Goal: Task Accomplishment & Management: Use online tool/utility

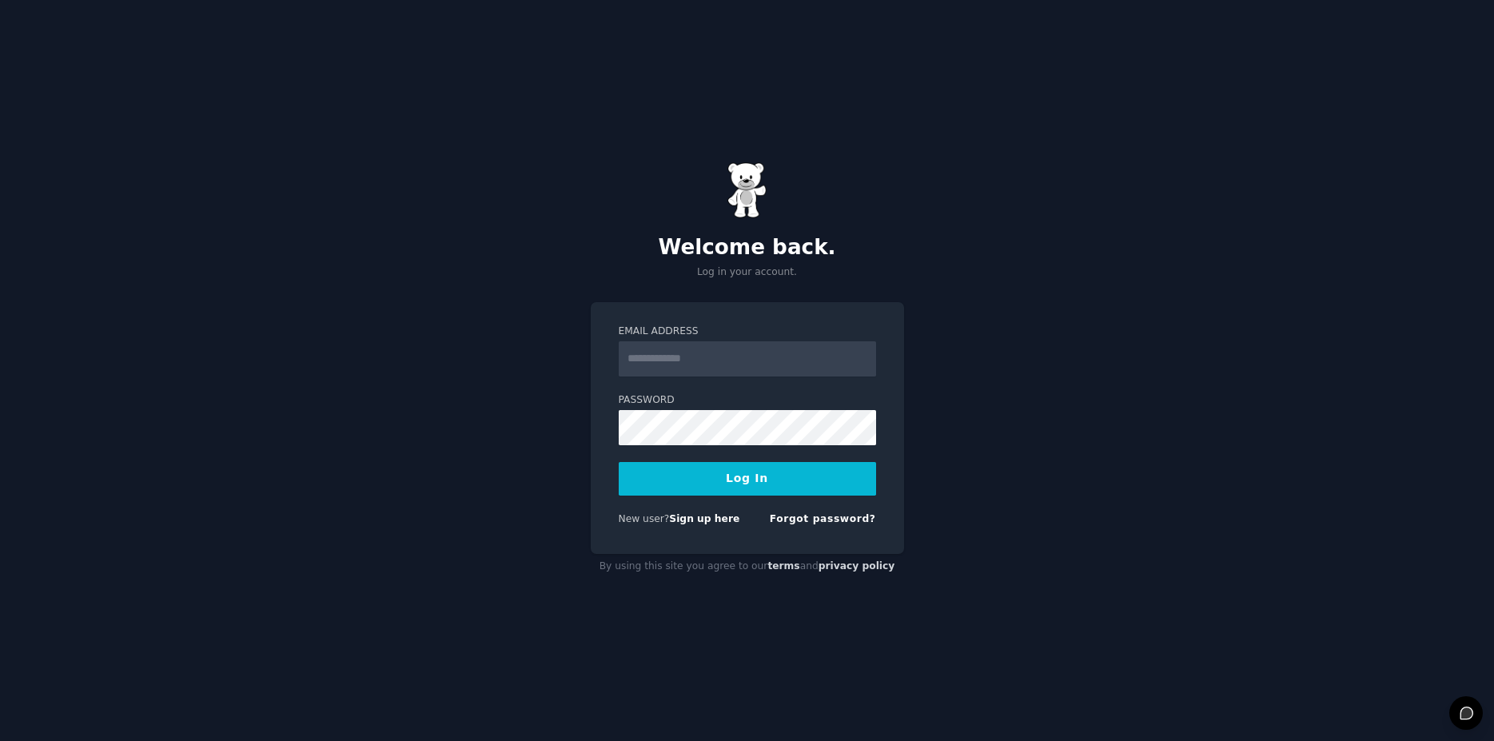
click at [0, 740] on nordpass-portal at bounding box center [0, 741] width 0 height 0
type input "**********"
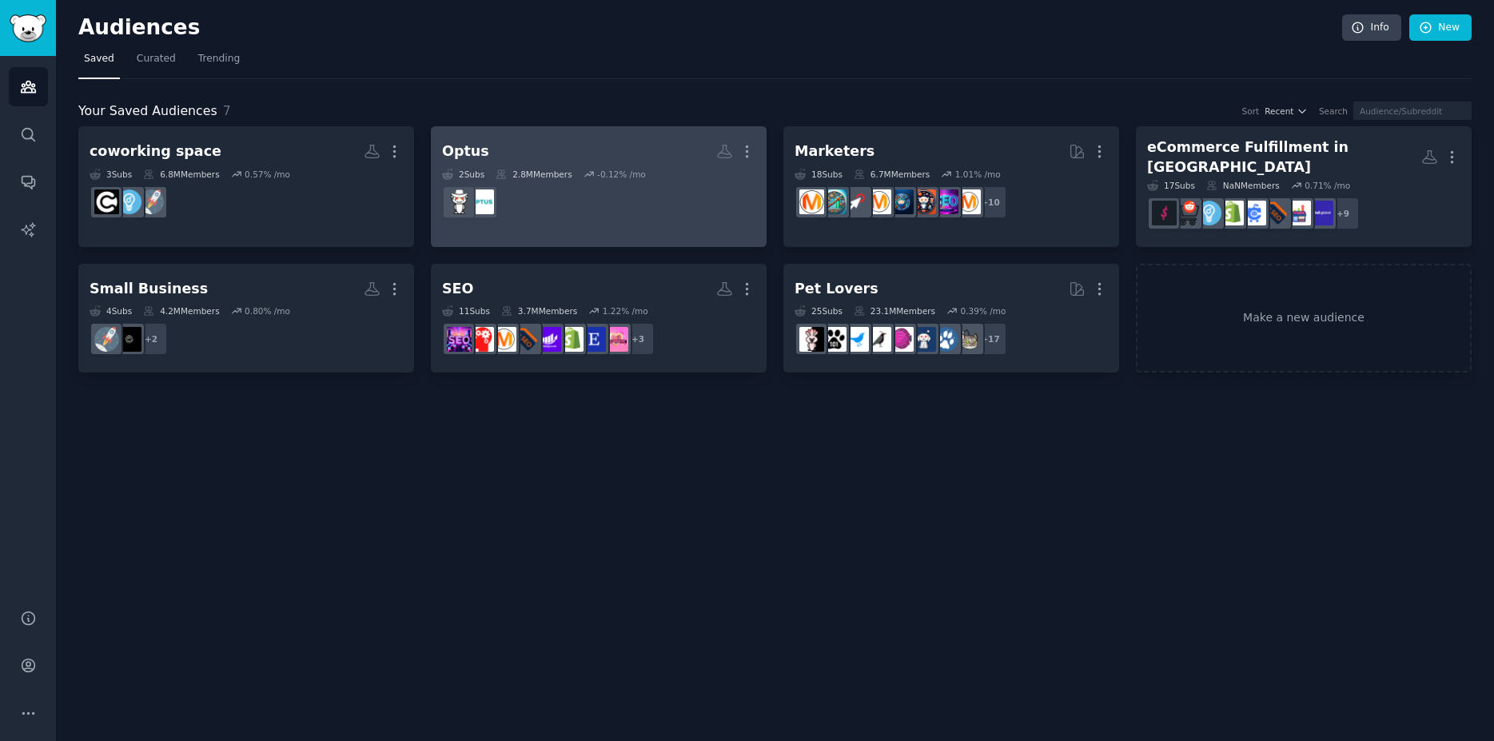
click at [588, 151] on h2 "Optus More" at bounding box center [598, 152] width 313 height 28
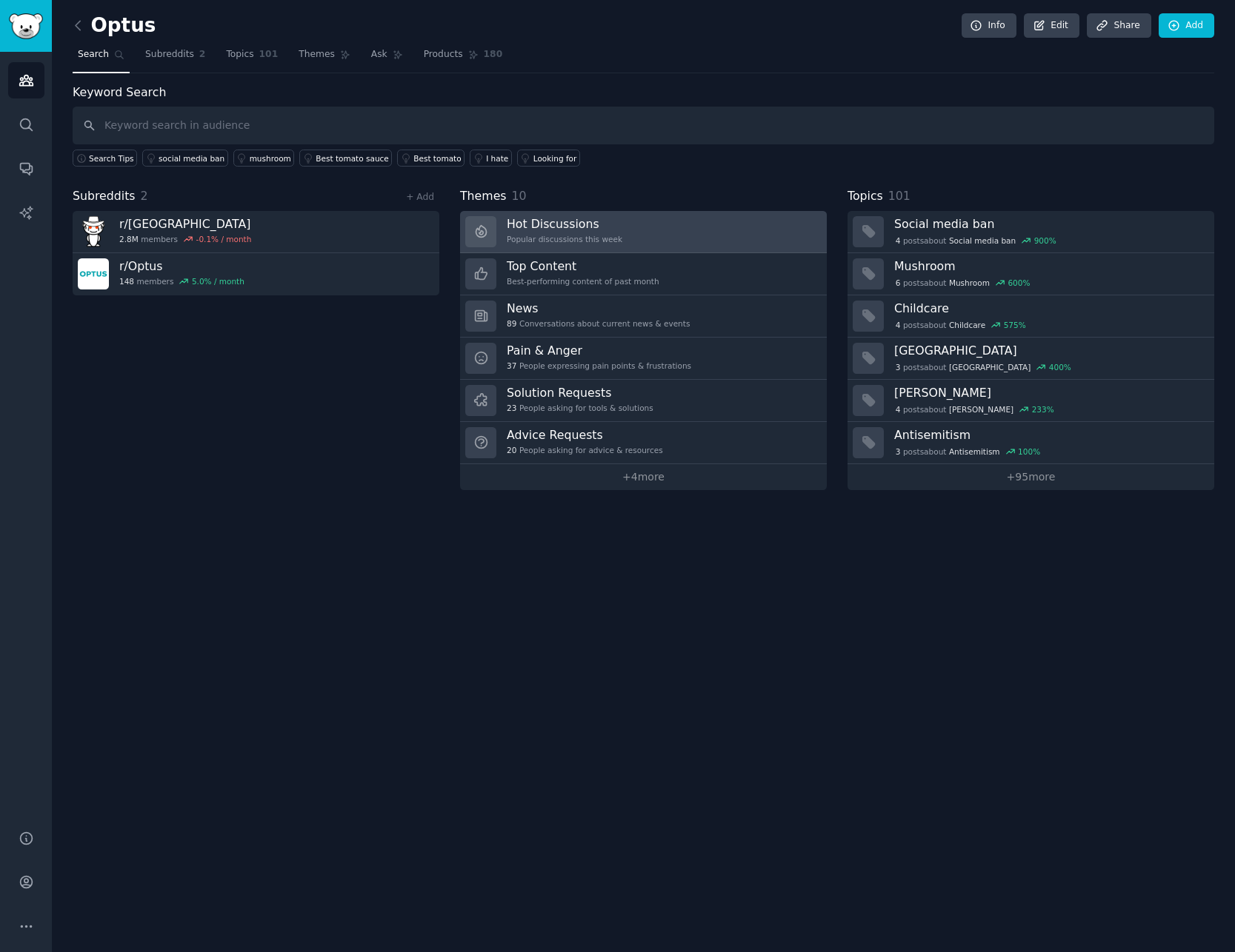
click at [586, 242] on div "Popular discussions this week" at bounding box center [564, 239] width 116 height 10
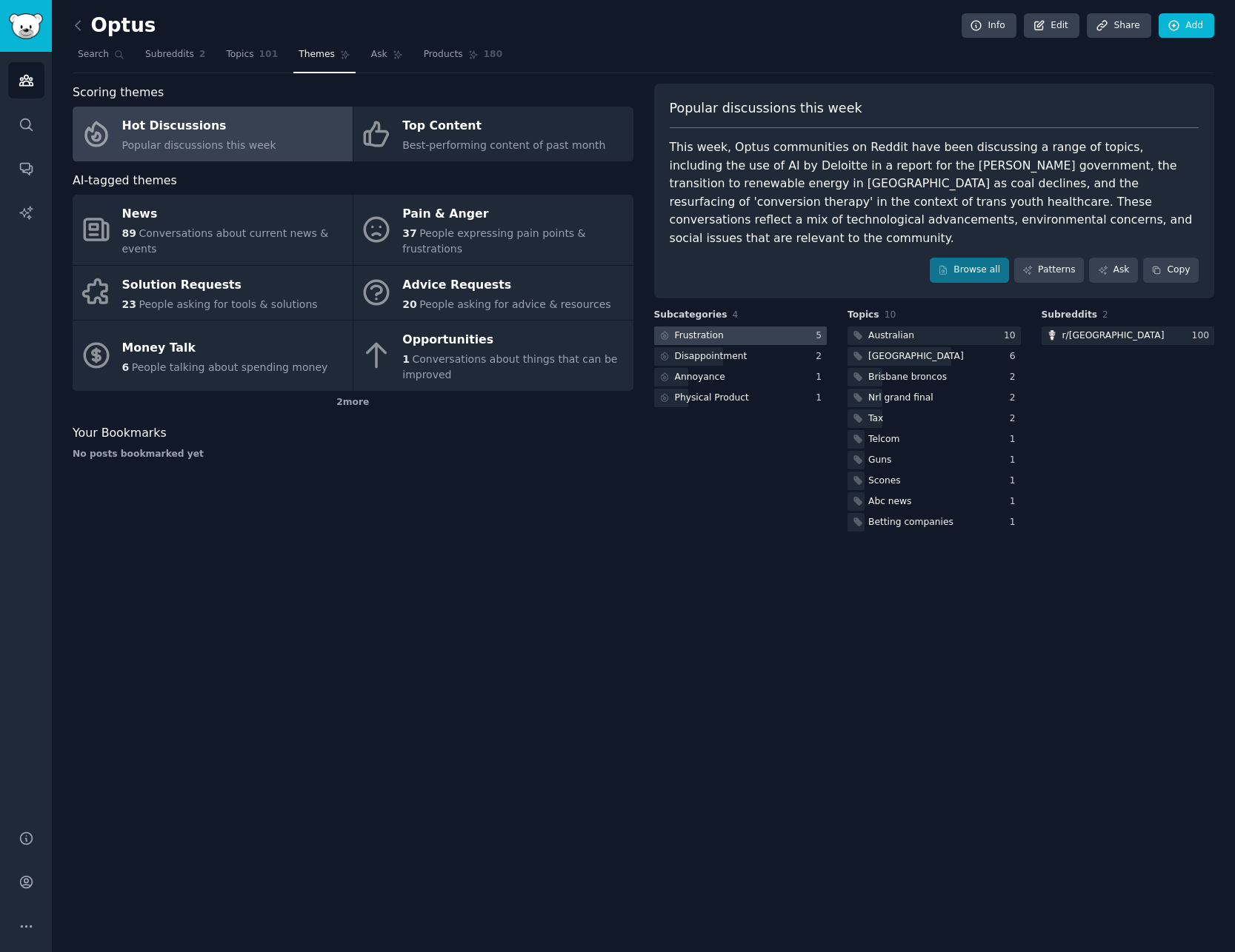
click at [691, 330] on div "Frustration" at bounding box center [699, 336] width 49 height 13
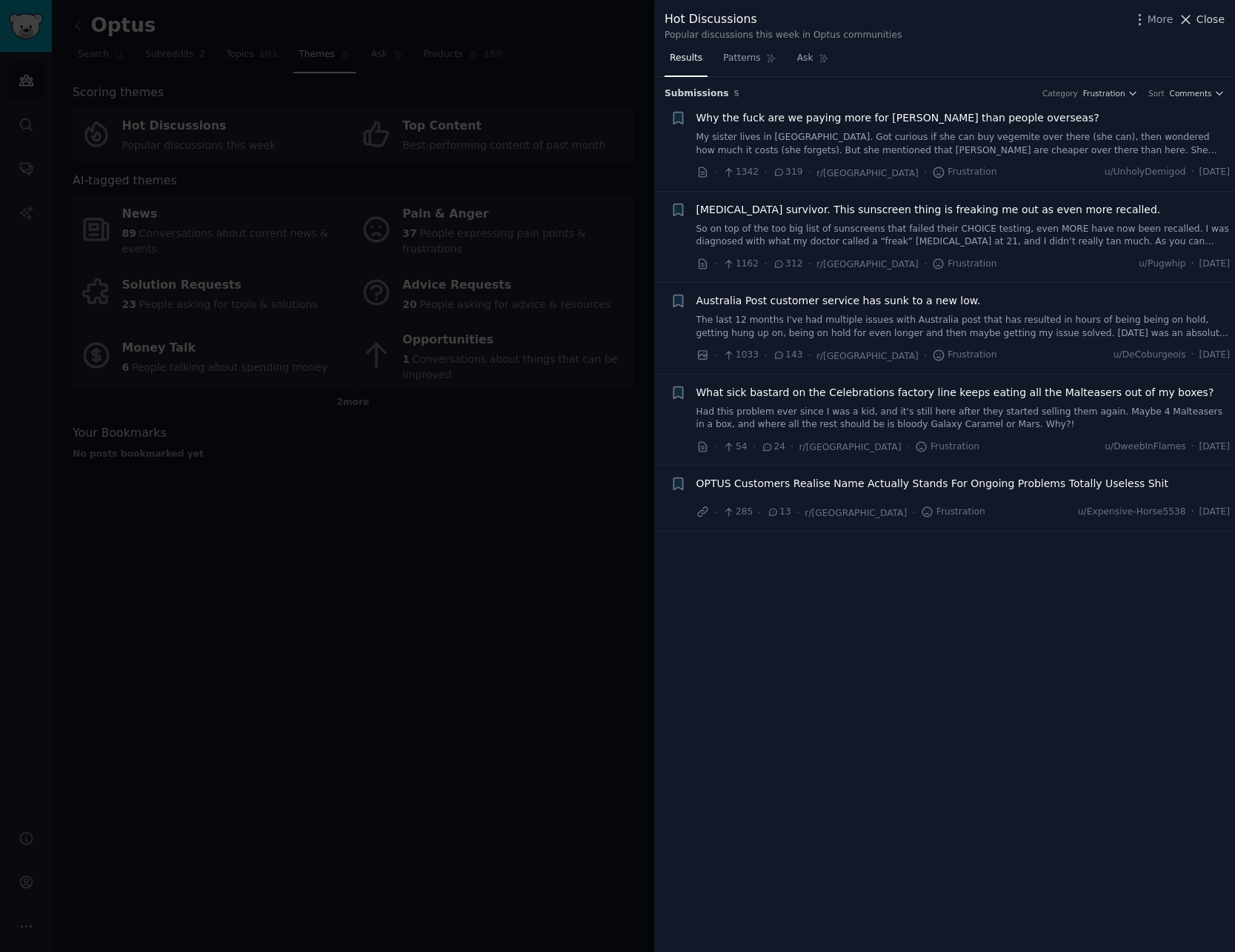
click at [1192, 15] on icon at bounding box center [1185, 19] width 16 height 16
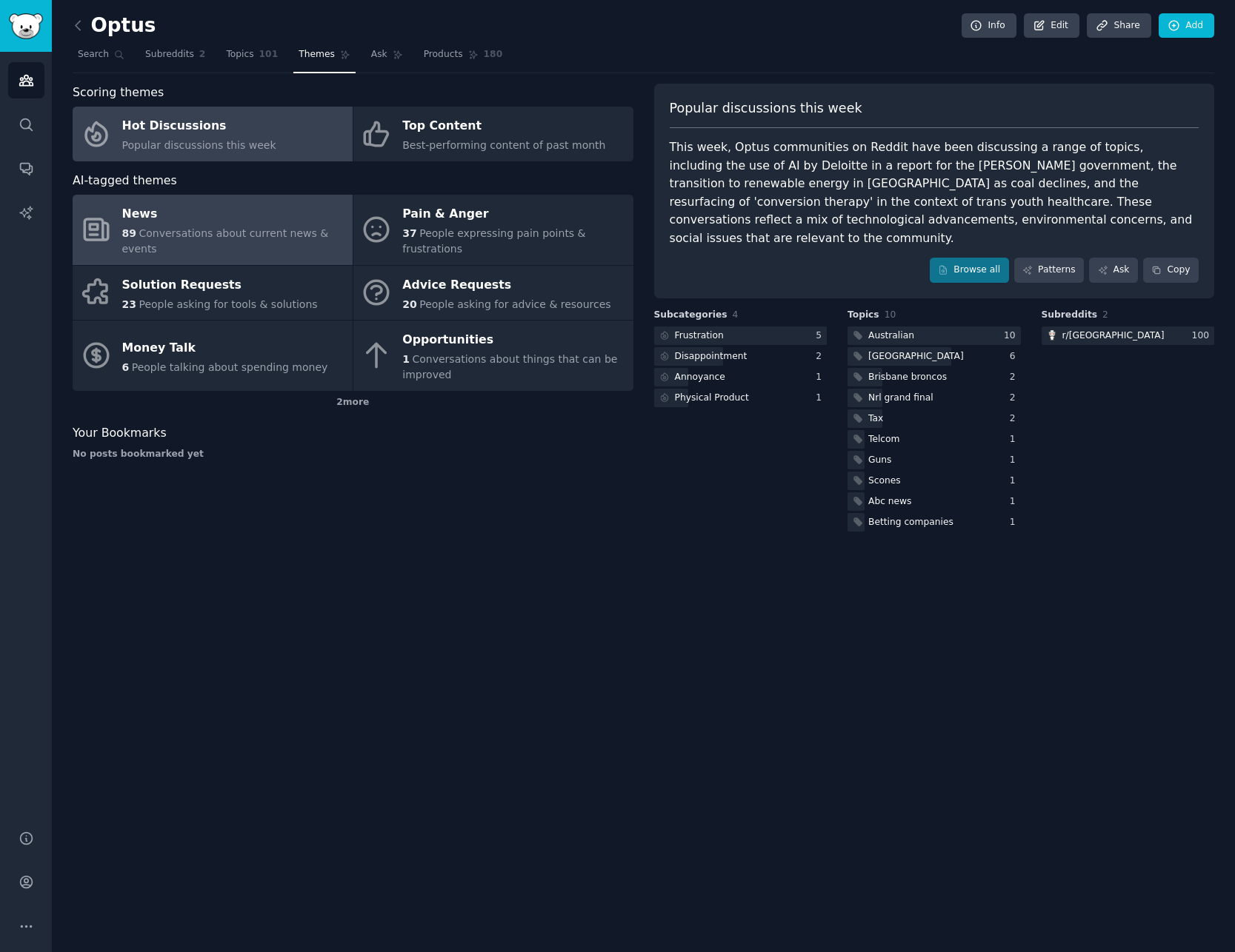
click at [243, 219] on div "News" at bounding box center [233, 215] width 223 height 24
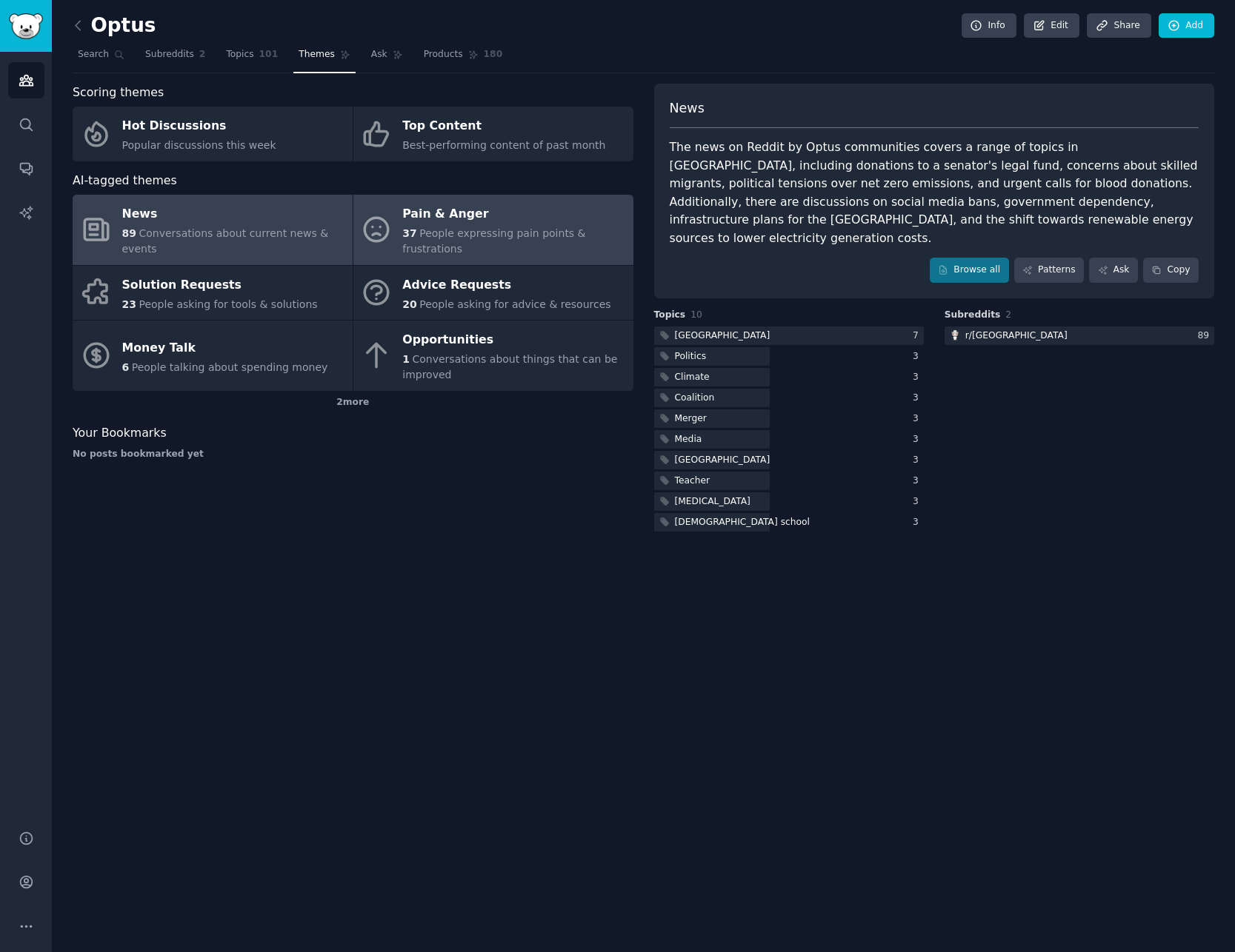
click at [372, 230] on icon at bounding box center [376, 230] width 32 height 31
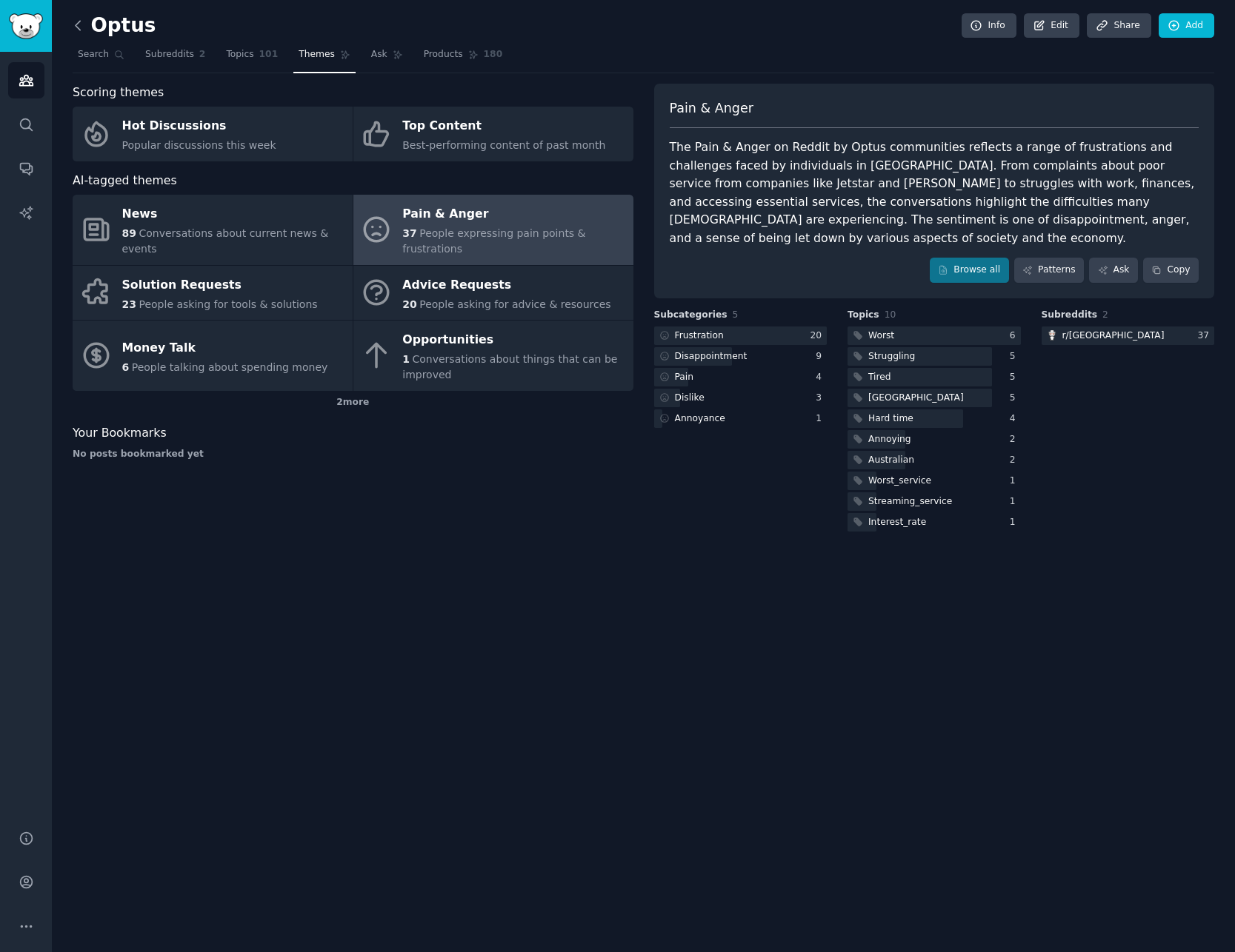
click at [75, 30] on icon at bounding box center [78, 25] width 16 height 16
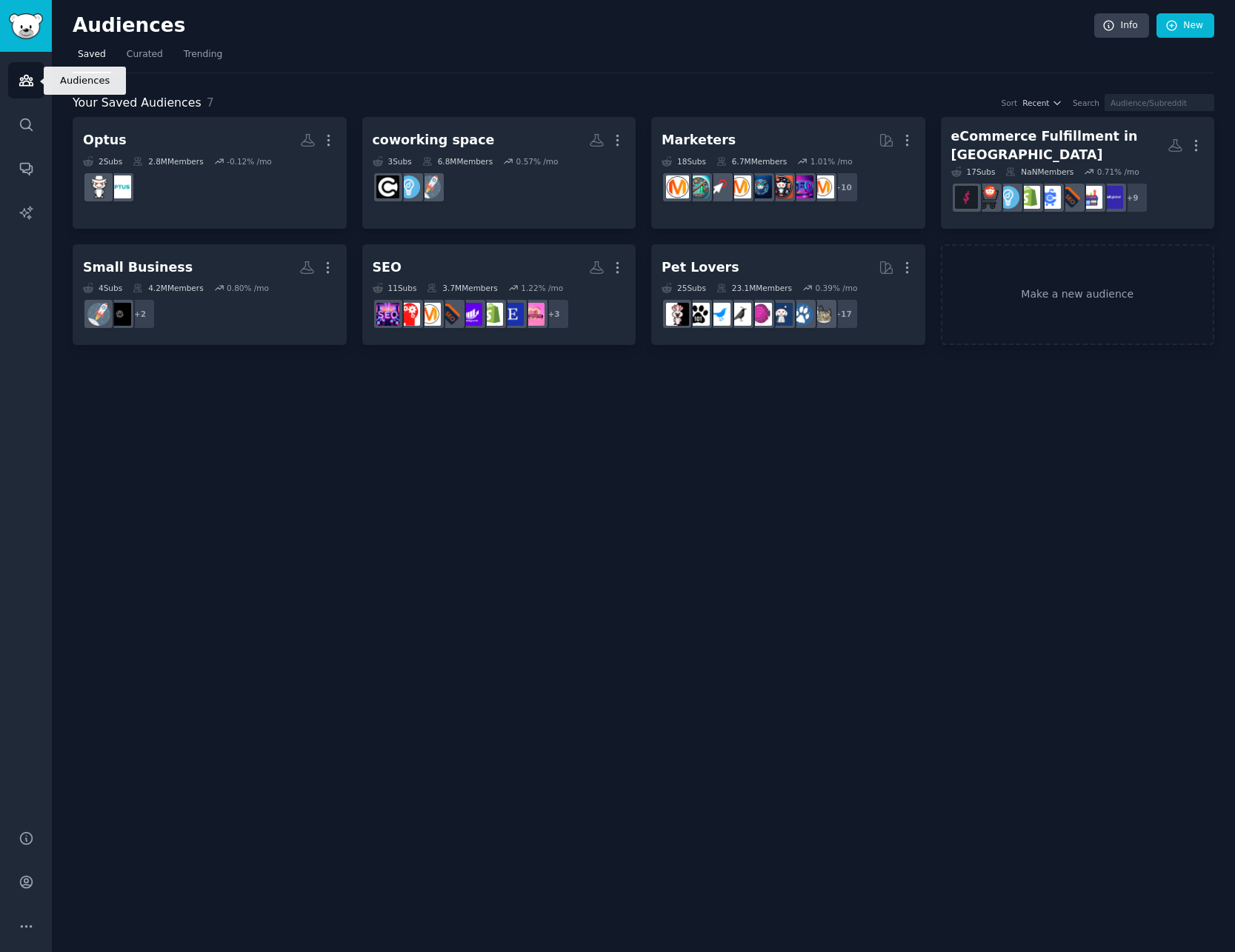
click at [17, 75] on link "Audiences" at bounding box center [26, 80] width 36 height 36
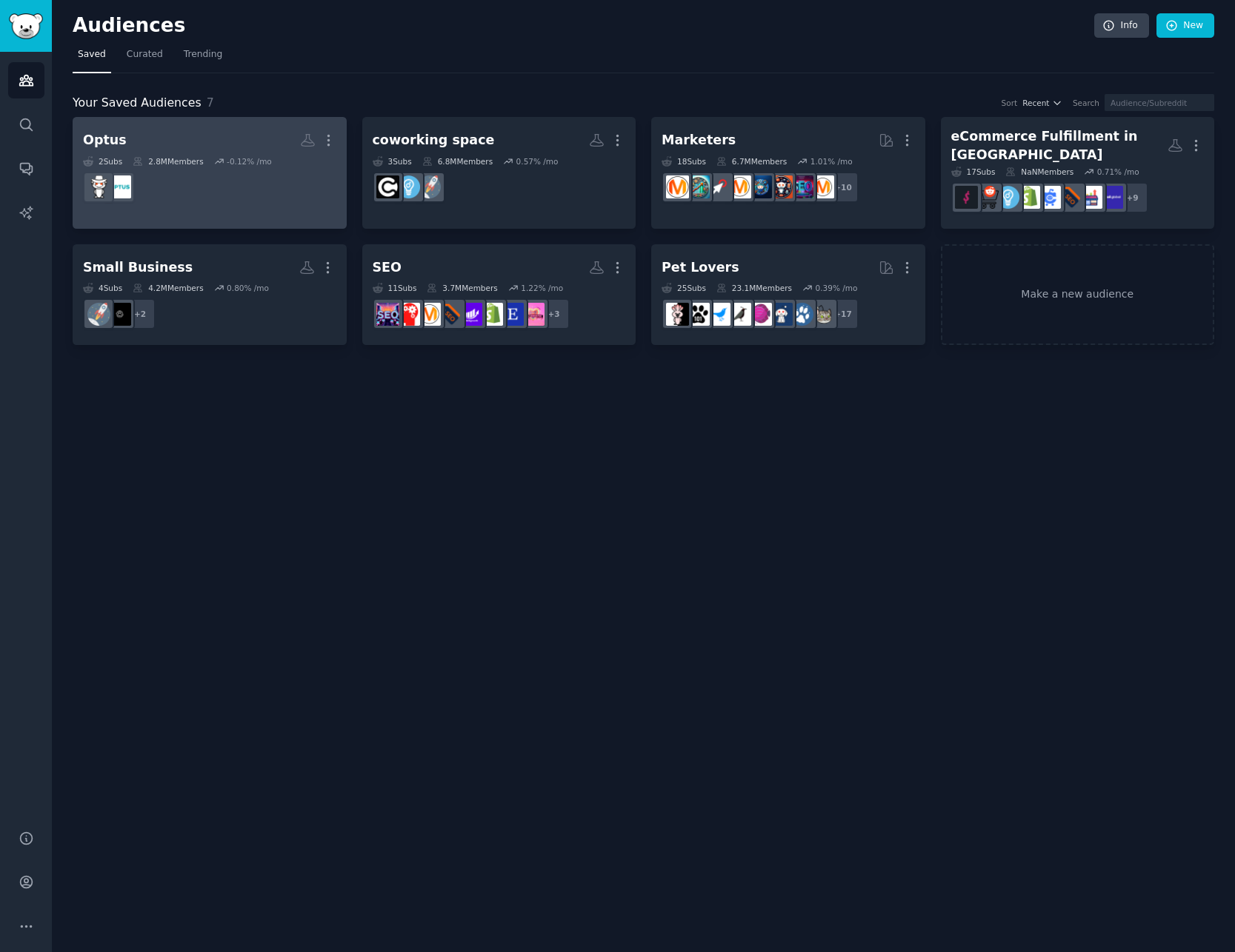
click at [247, 146] on h2 "Optus Custom Audience More" at bounding box center [209, 141] width 253 height 26
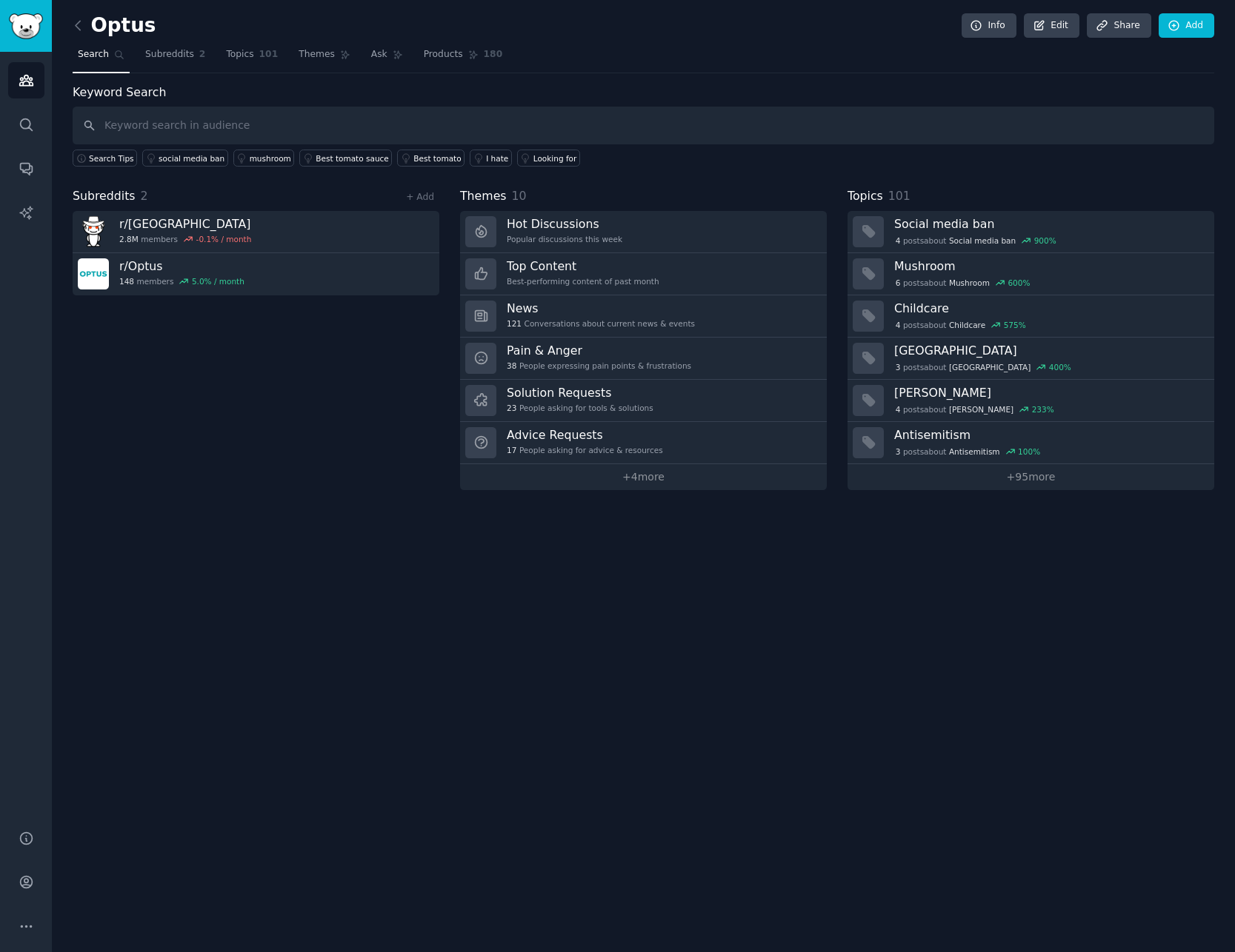
click at [153, 124] on input "text" at bounding box center [643, 125] width 1141 height 38
type input "optus"
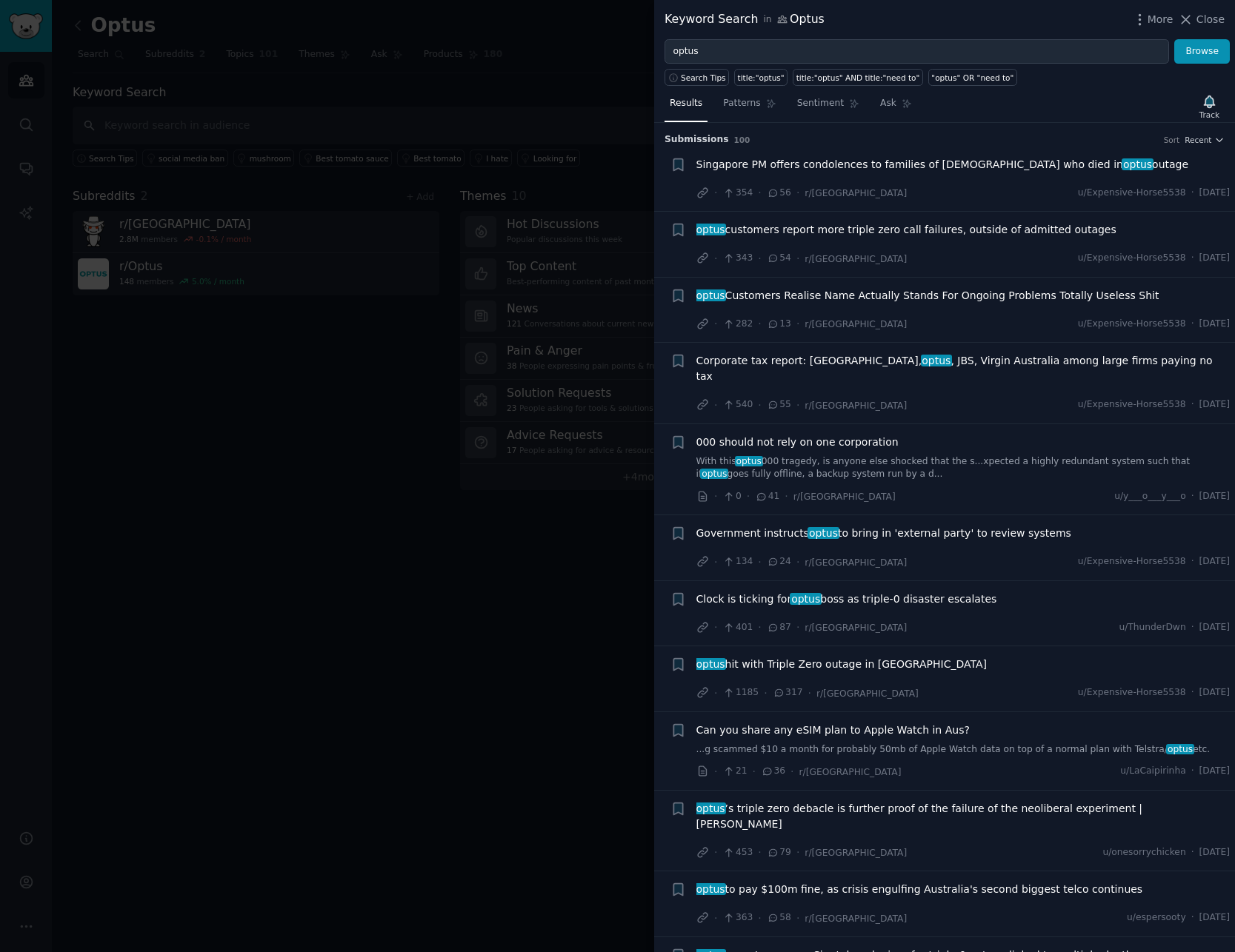
click at [290, 605] on div at bounding box center [617, 476] width 1235 height 952
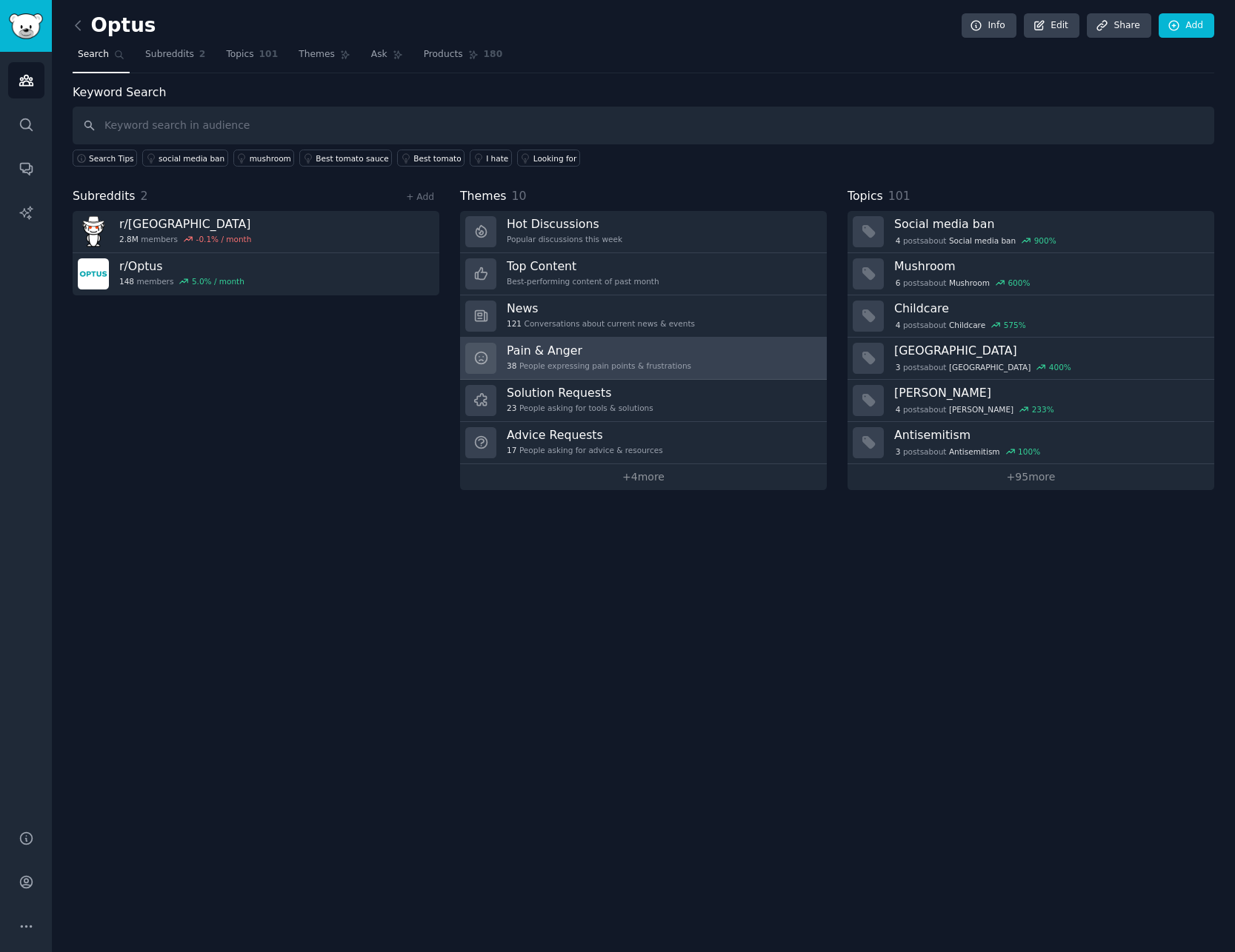
click at [532, 351] on h3 "Pain & Anger" at bounding box center [599, 350] width 184 height 16
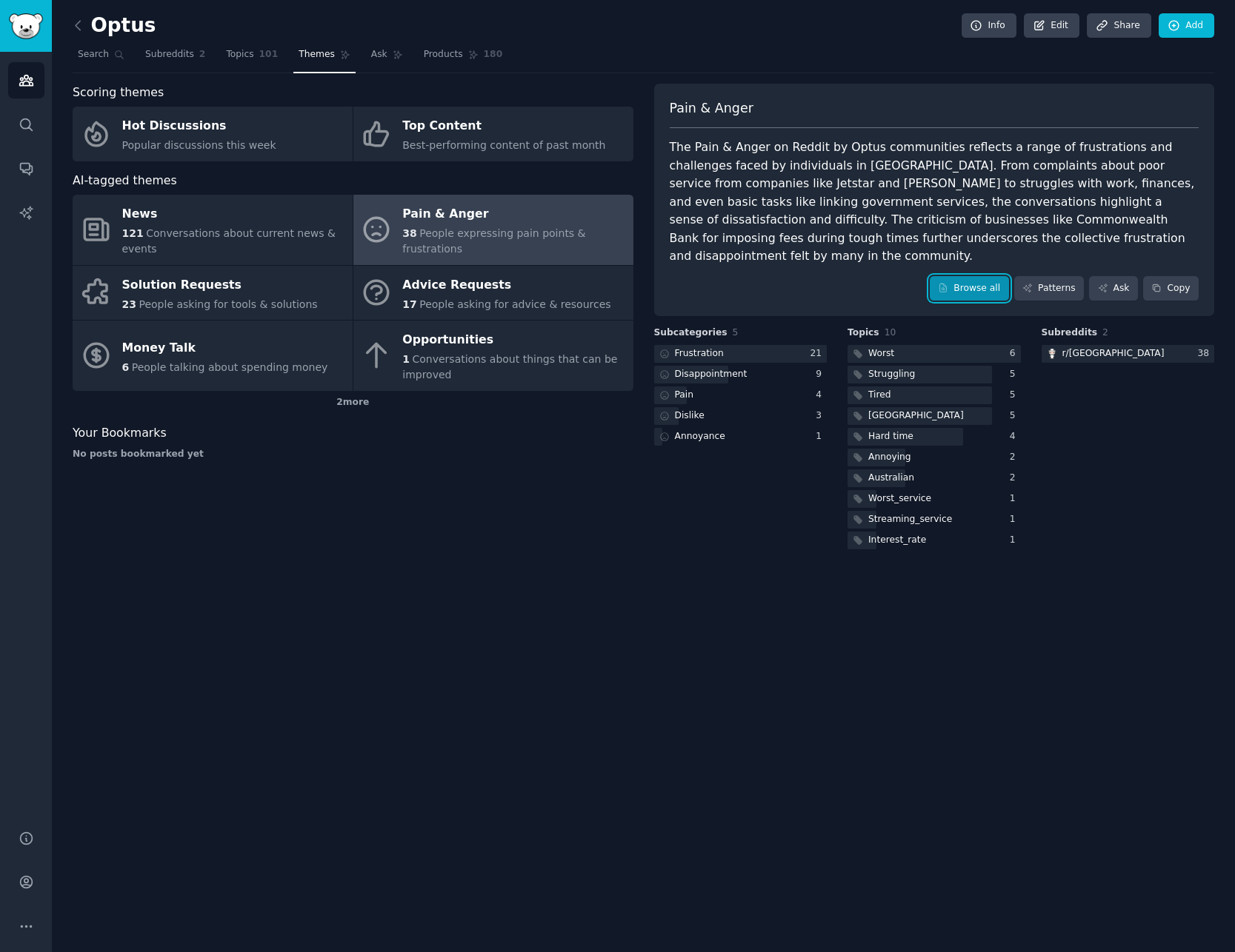
click at [982, 276] on link "Browse all" at bounding box center [969, 288] width 80 height 25
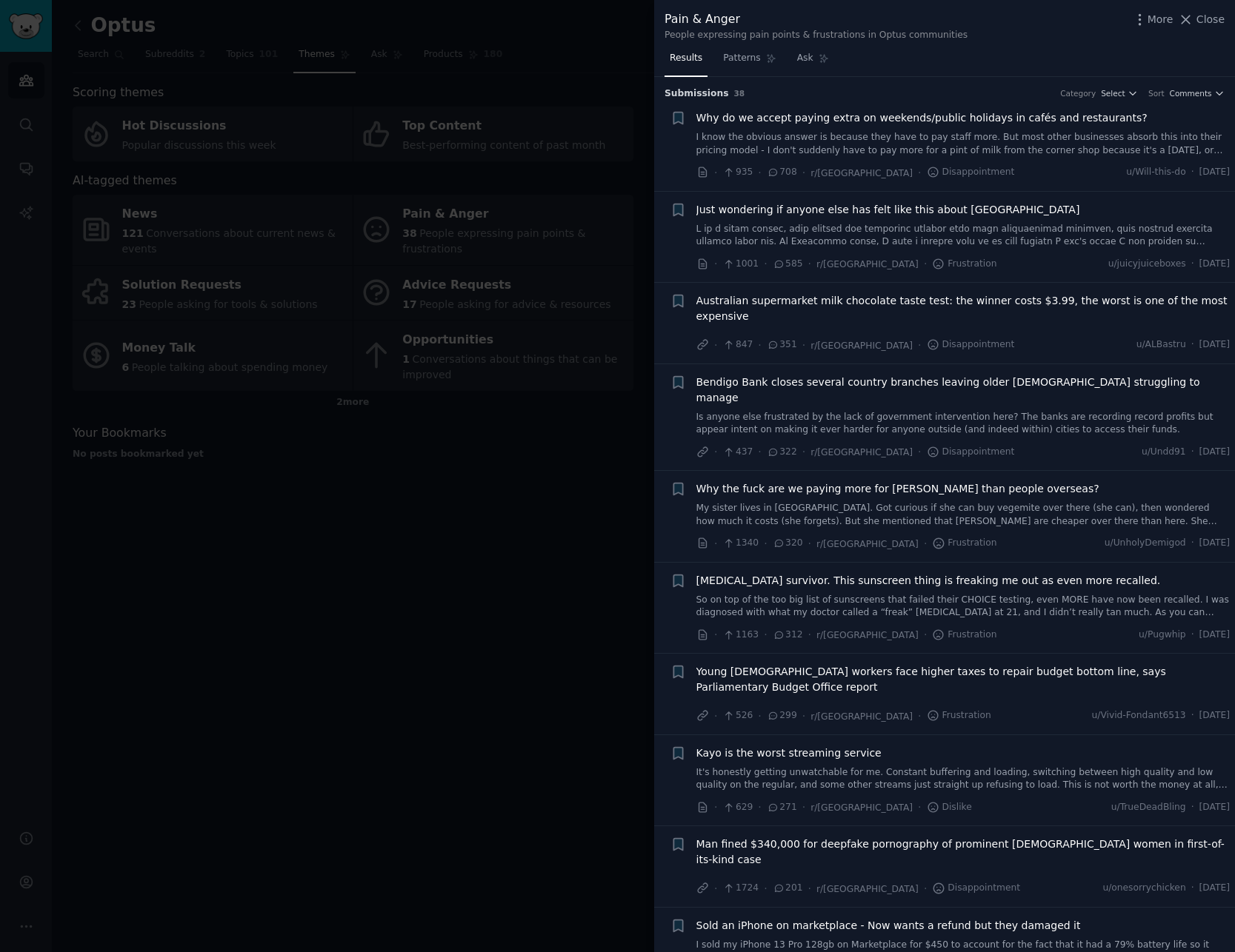
scroll to position [422, 0]
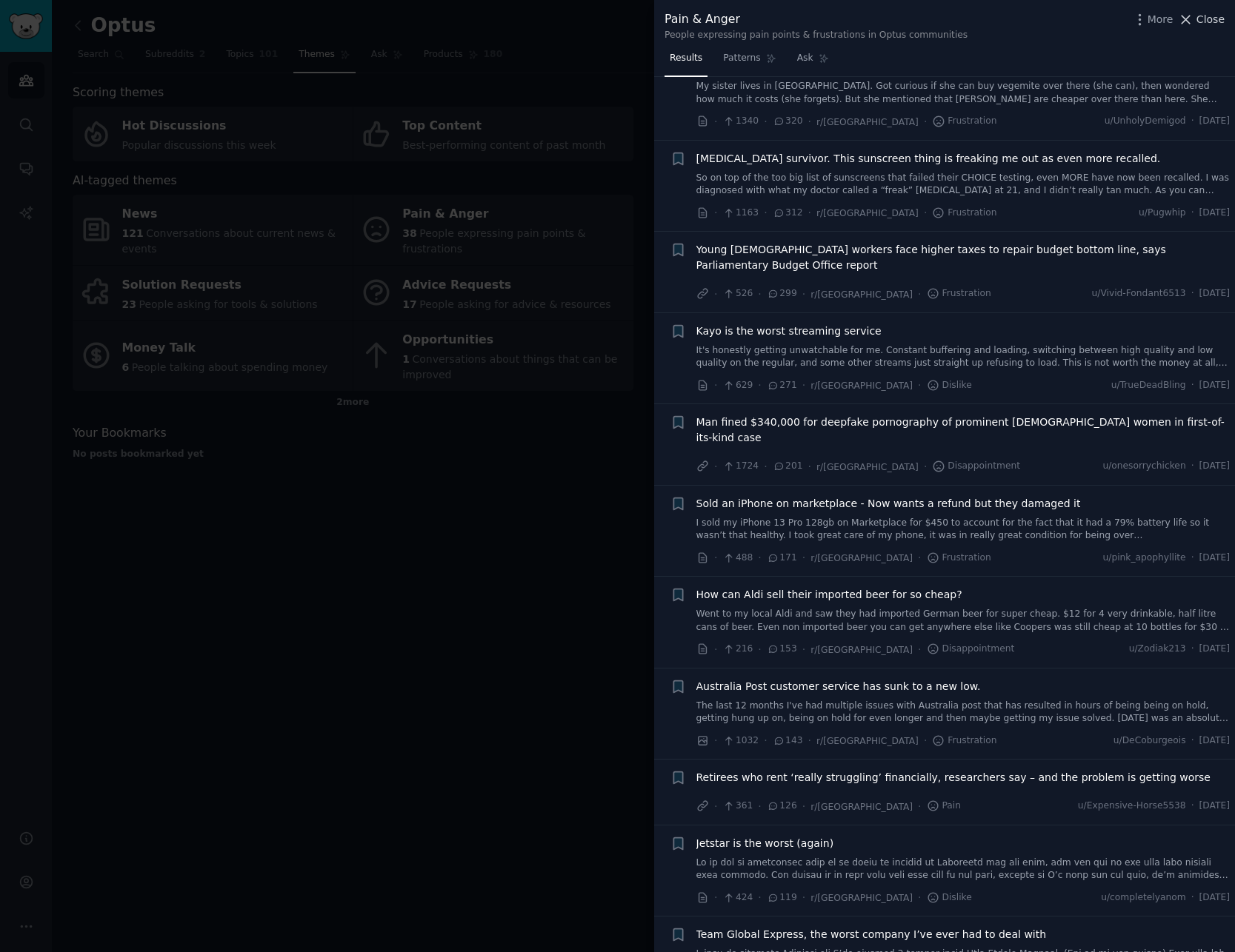
click at [1210, 26] on span "Close" at bounding box center [1210, 19] width 28 height 16
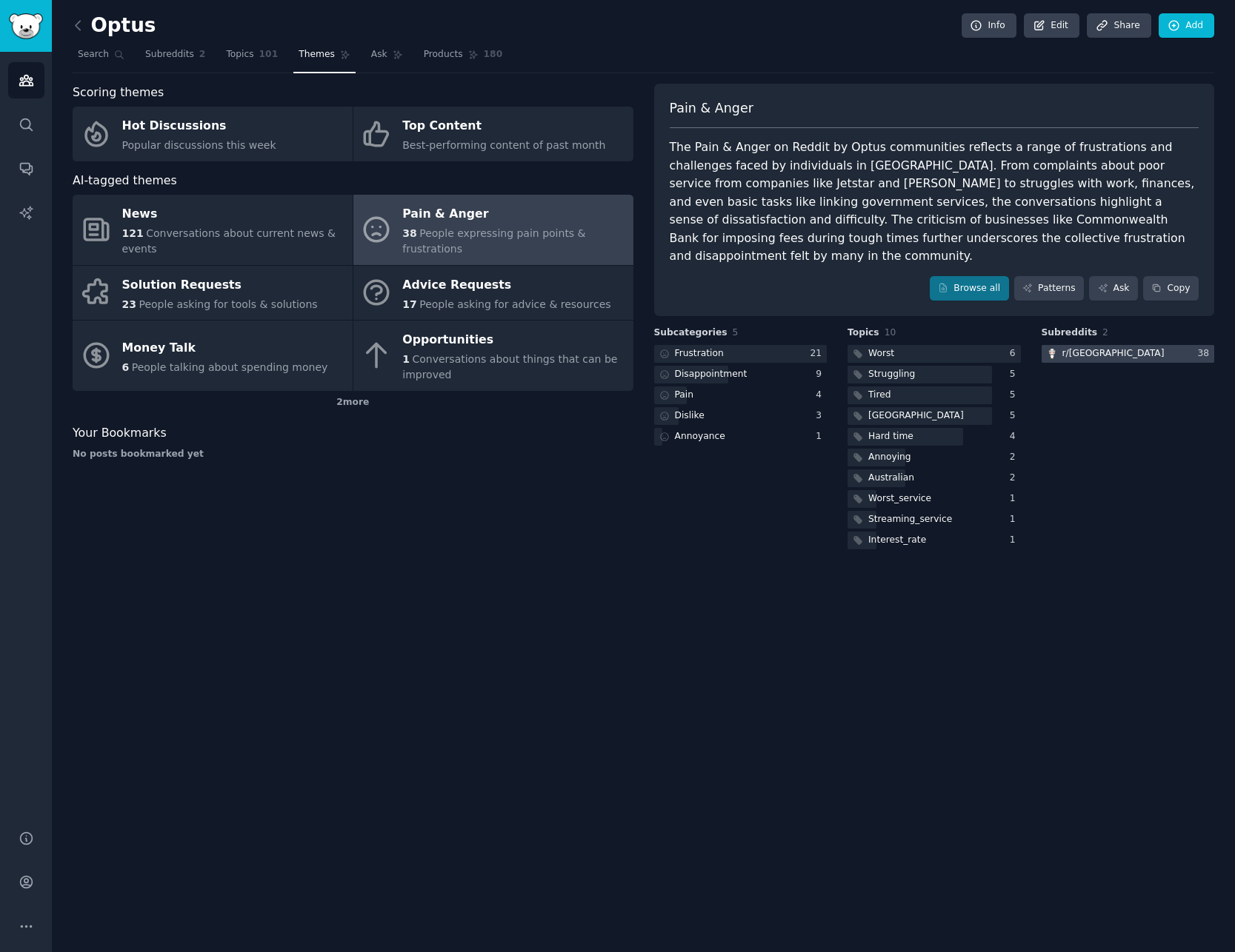
click at [1115, 345] on div at bounding box center [1128, 355] width 173 height 19
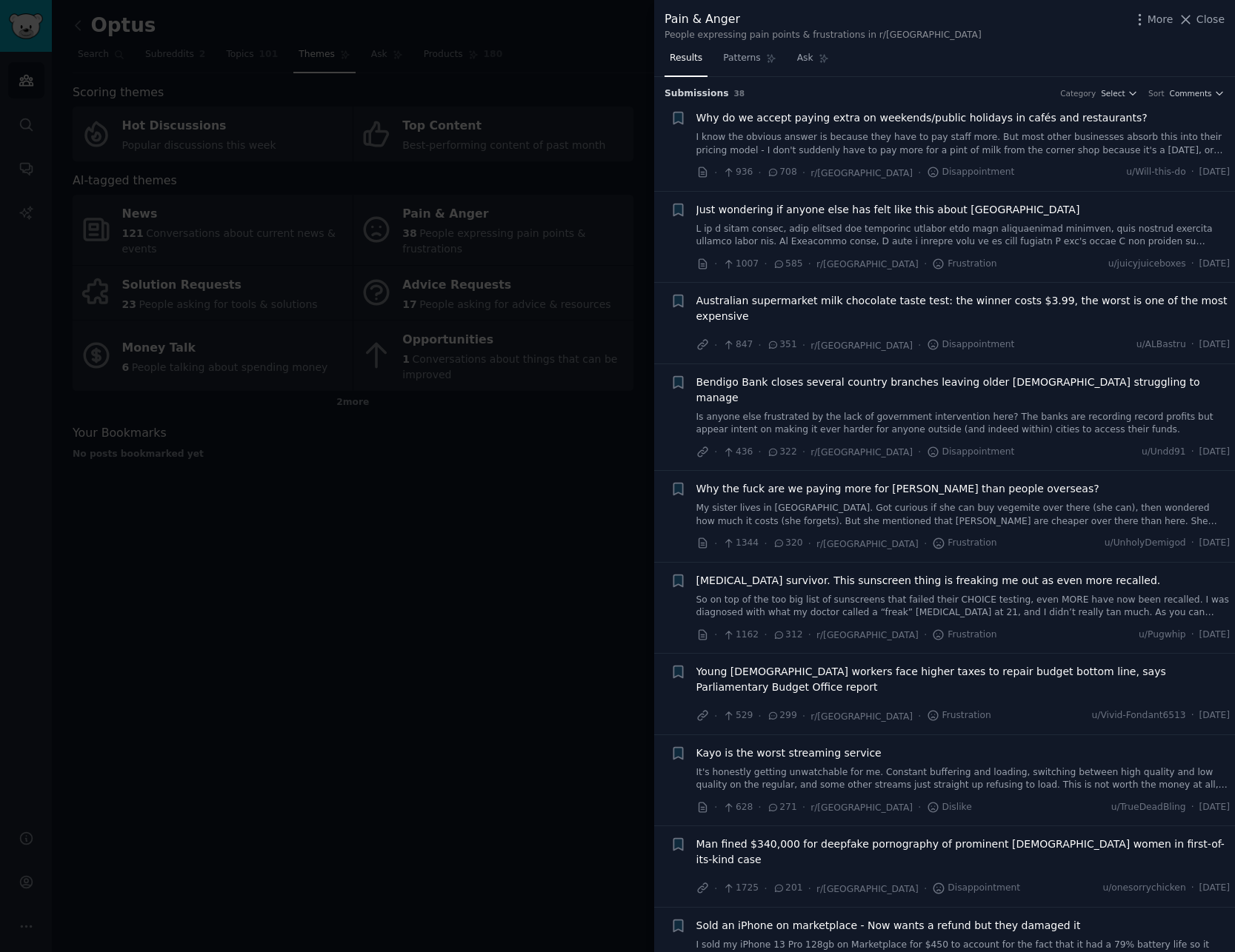
click at [589, 38] on div at bounding box center [617, 476] width 1235 height 952
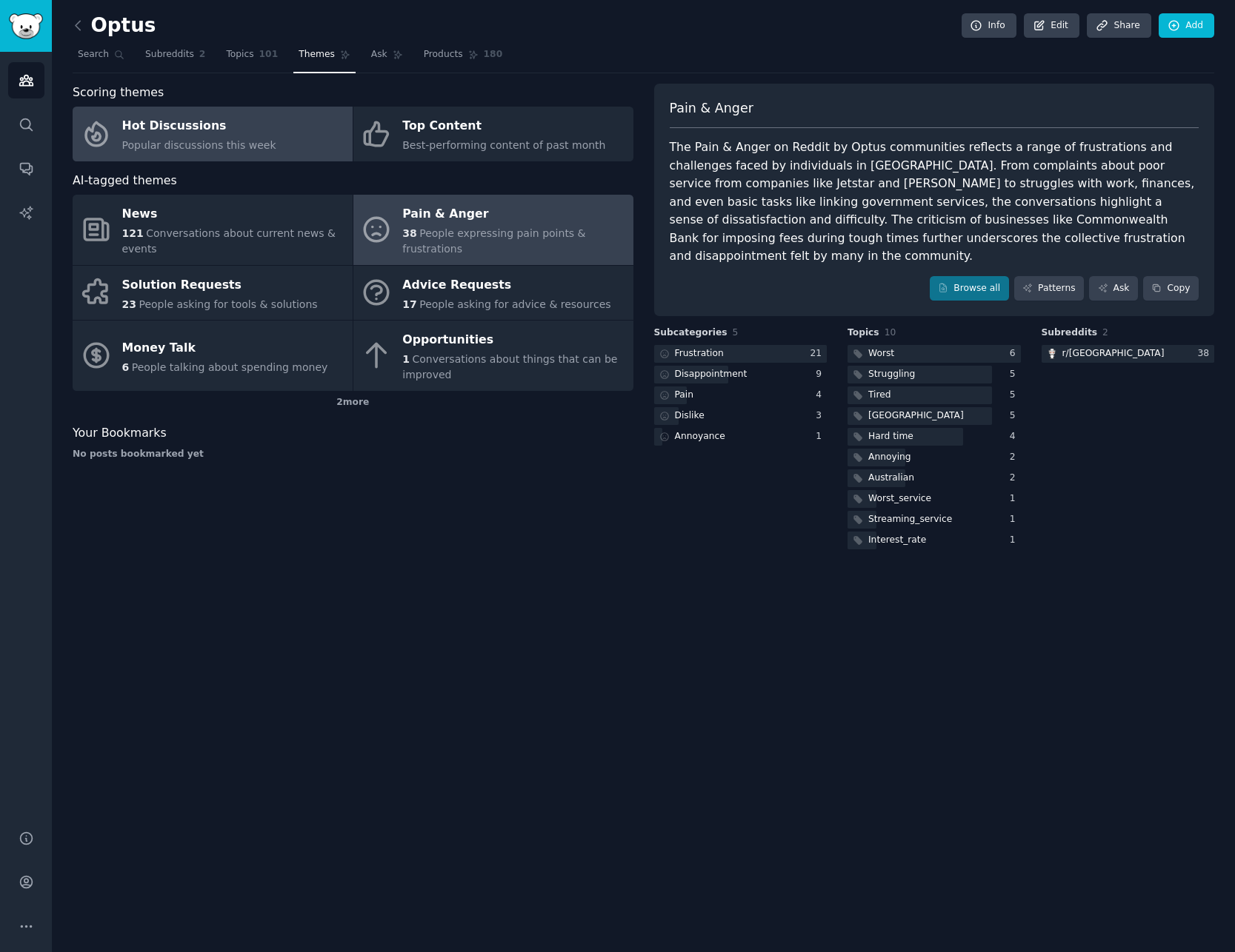
click at [271, 156] on link "Hot Discussions Popular discussions this week" at bounding box center [212, 133] width 280 height 55
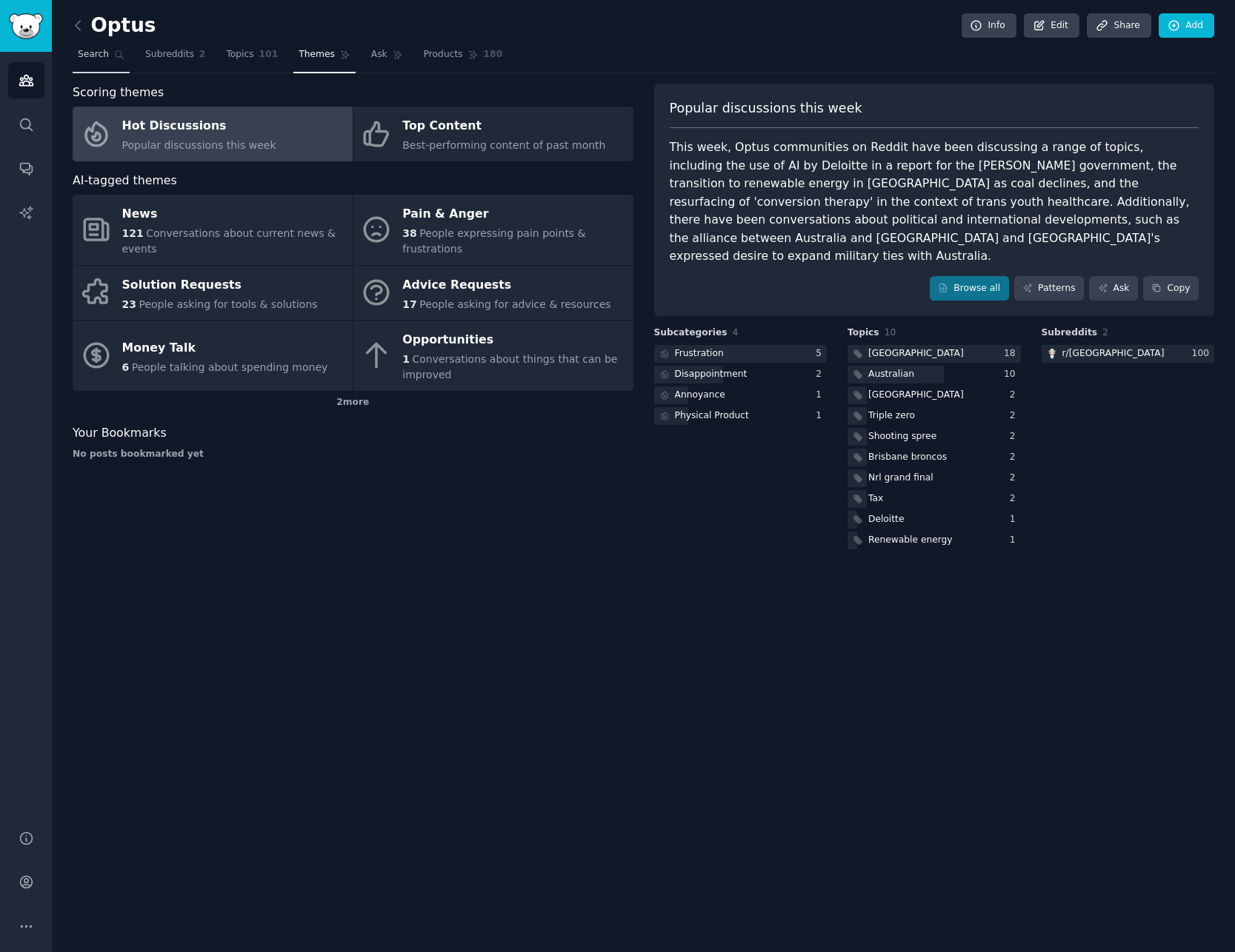
click at [107, 57] on link "Search" at bounding box center [101, 57] width 57 height 31
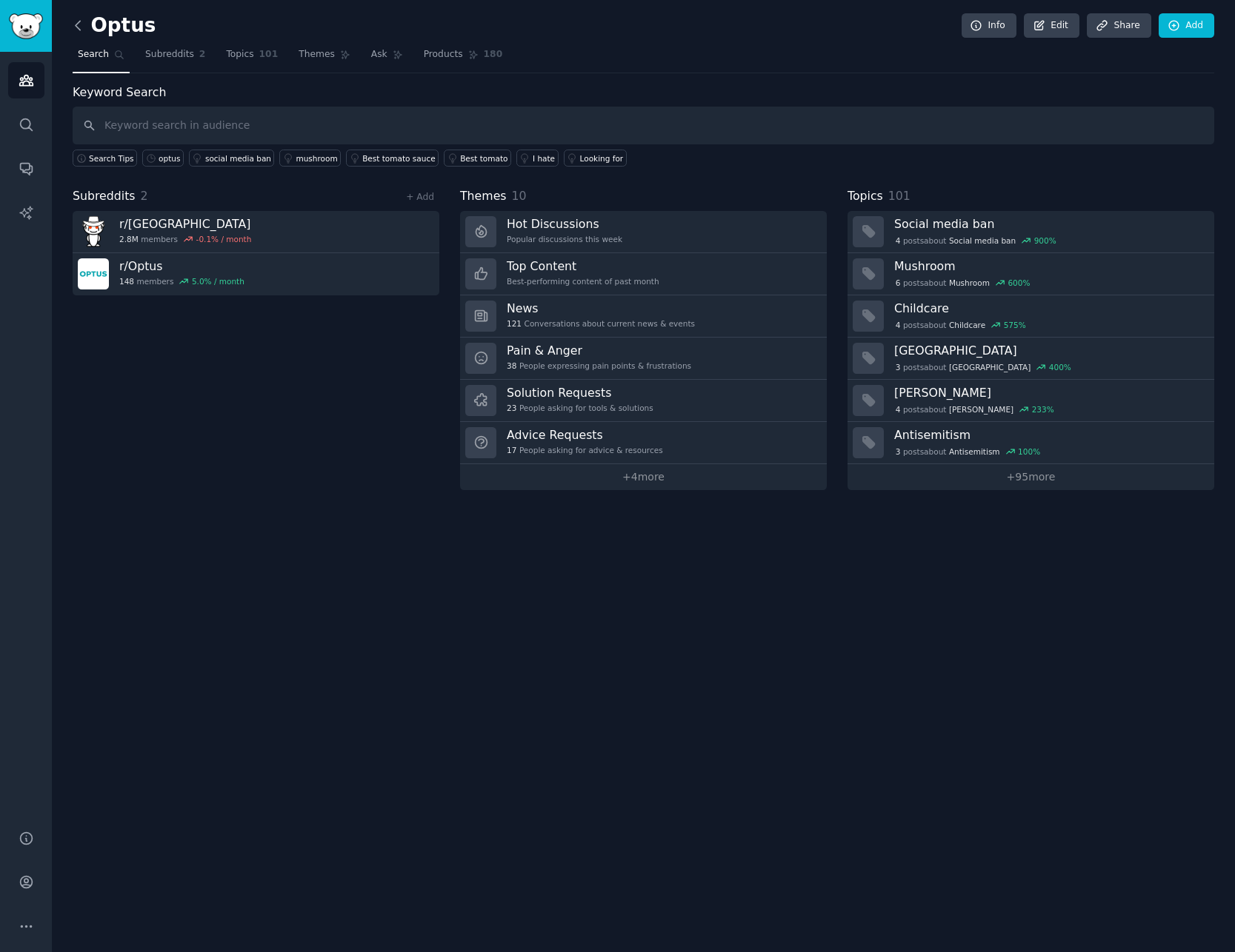
click at [83, 28] on icon at bounding box center [78, 25] width 16 height 16
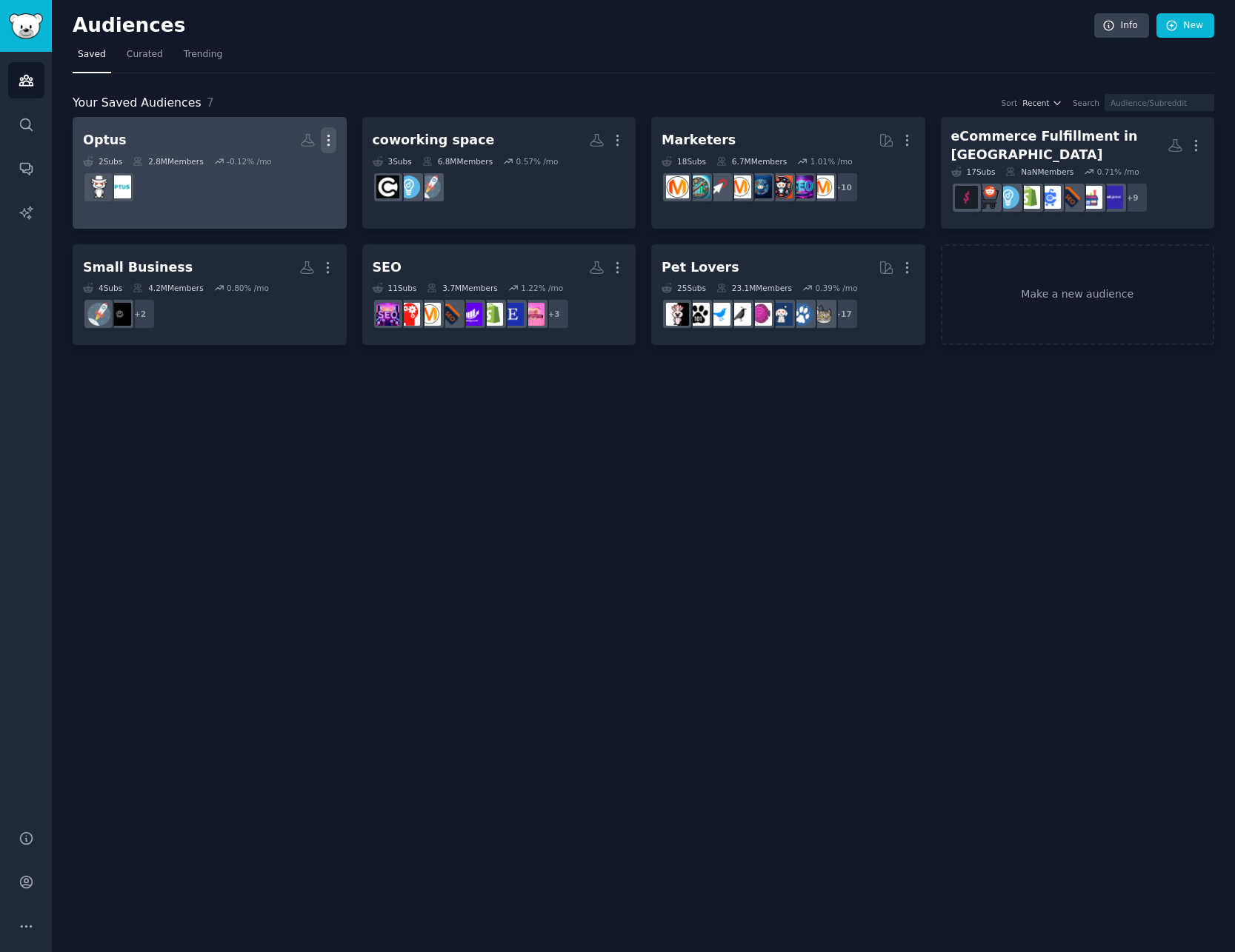
click at [326, 144] on icon "button" at bounding box center [328, 140] width 16 height 16
click at [277, 179] on p "Delete" at bounding box center [288, 171] width 34 height 16
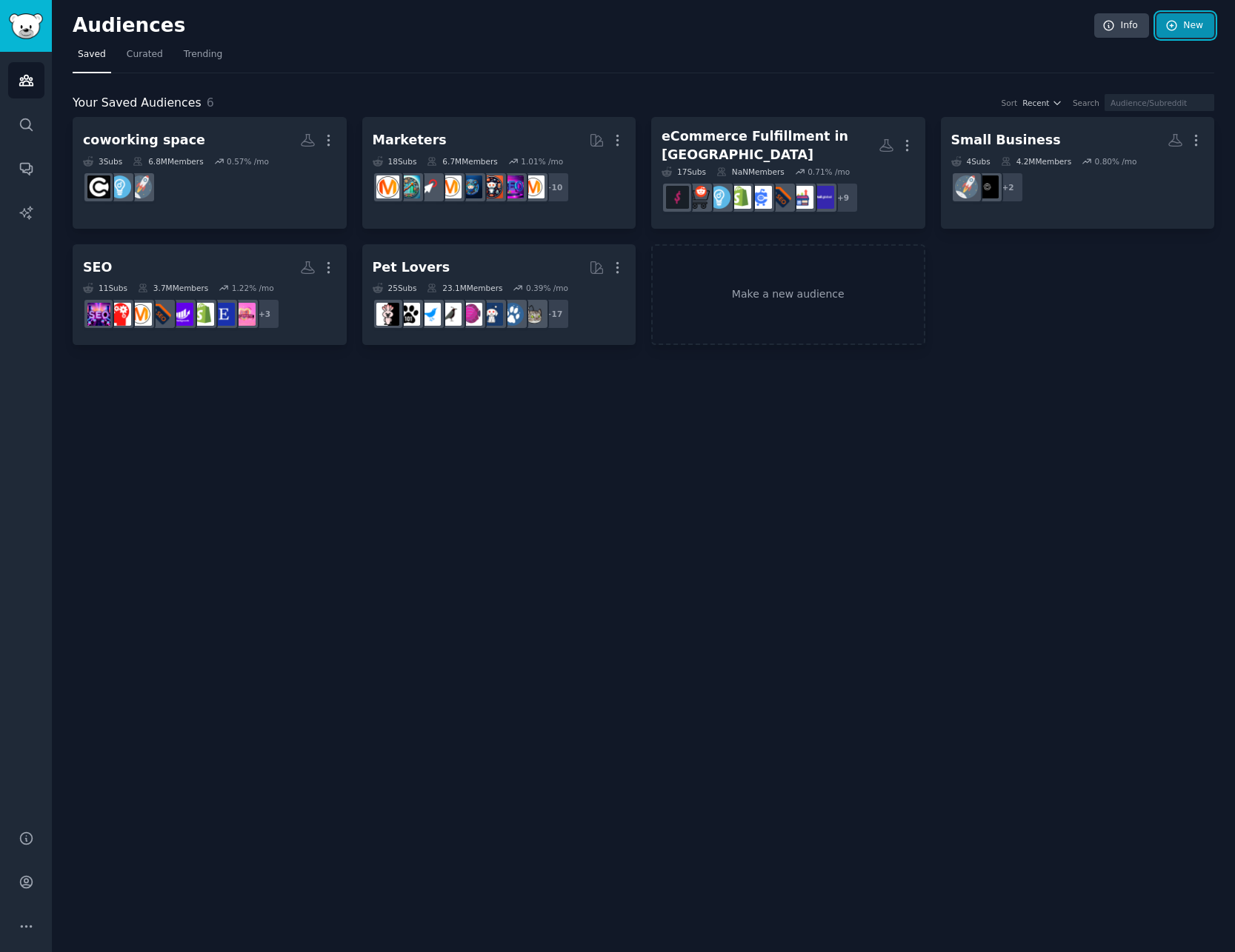
click at [1181, 29] on link "New" at bounding box center [1185, 25] width 57 height 25
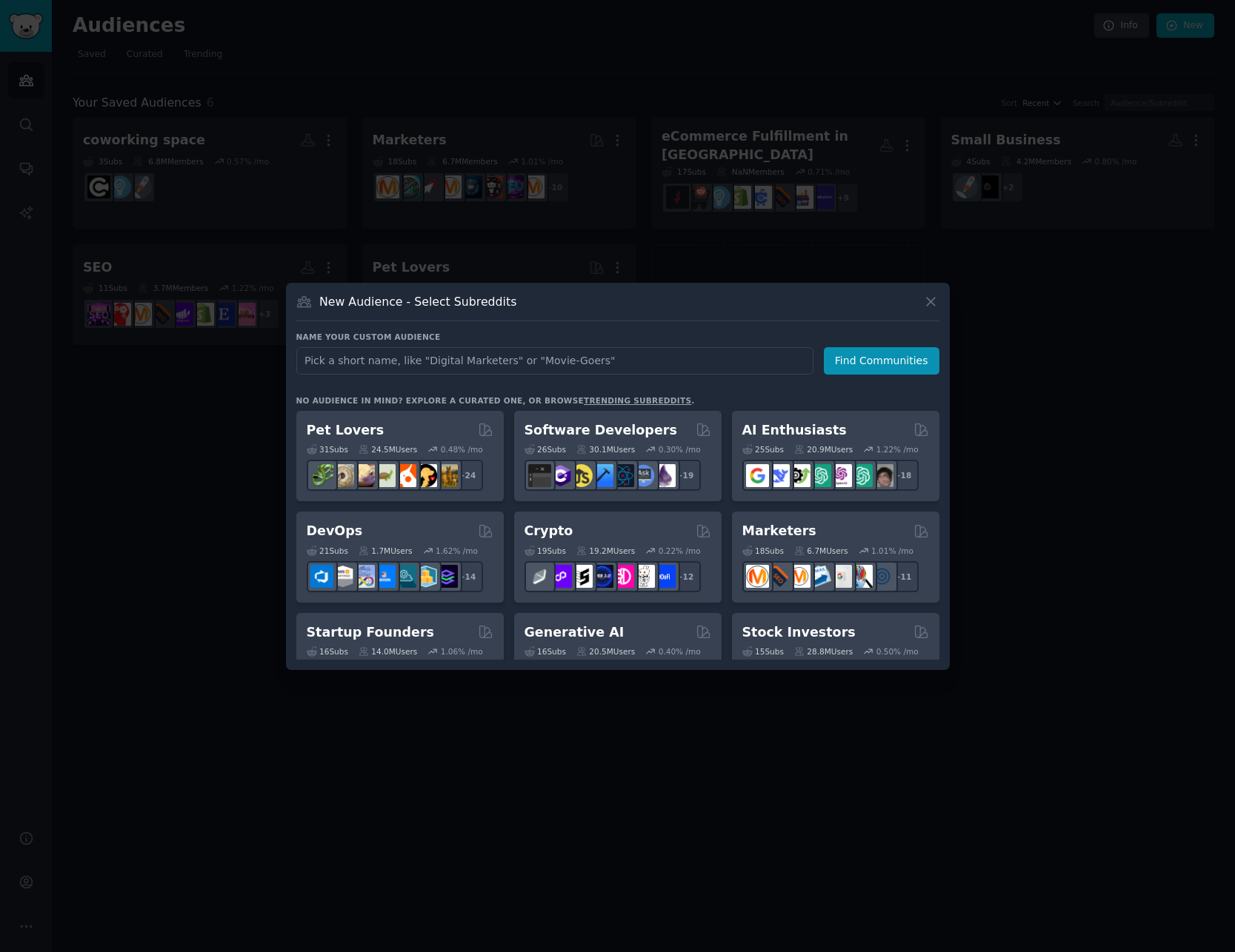
click at [460, 353] on input "text" at bounding box center [555, 361] width 517 height 28
type input "i"
click at [424, 368] on input "optus" at bounding box center [555, 361] width 517 height 28
type input "optus"
click at [884, 360] on button "Find Communities" at bounding box center [881, 361] width 116 height 28
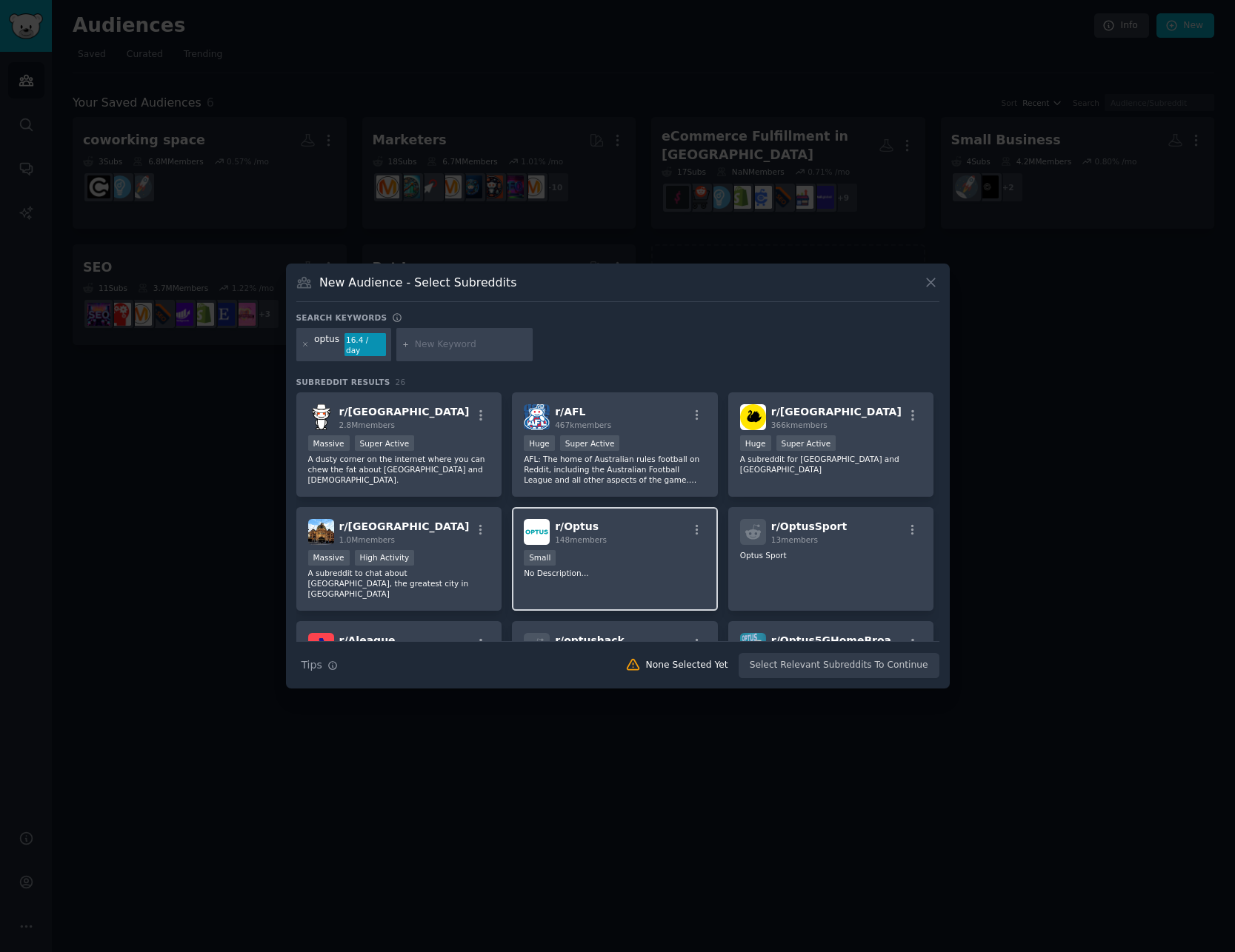
click at [619, 530] on div "r/ Optus 148 members" at bounding box center [614, 532] width 183 height 26
click at [434, 345] on input "text" at bounding box center [472, 344] width 113 height 13
type input "optus"
click at [461, 341] on input "text" at bounding box center [472, 344] width 113 height 13
type input "triple 0"
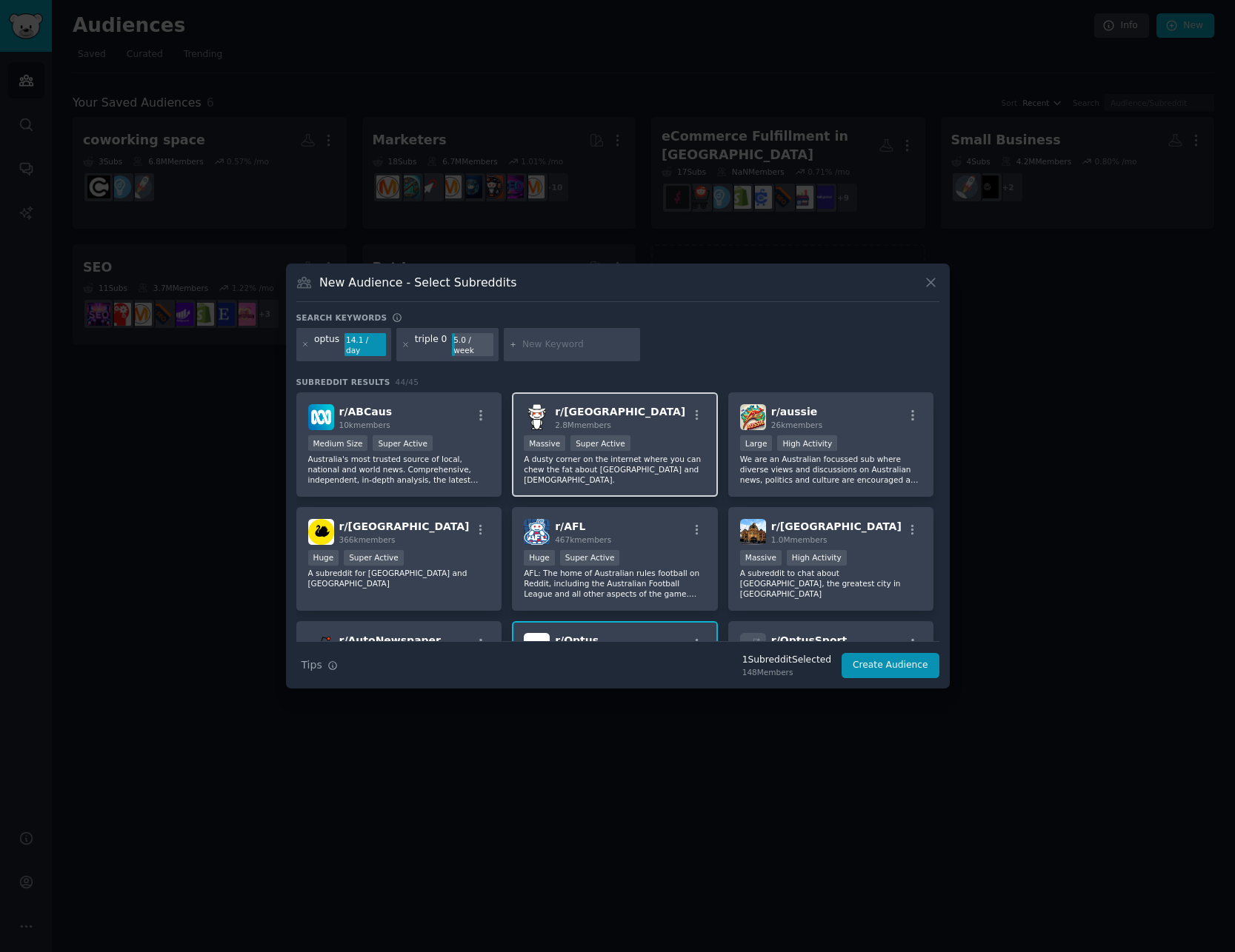
click at [658, 447] on div ">= 95th percentile for submissions / day Massive Super Active" at bounding box center [614, 445] width 183 height 19
click at [889, 658] on button "Create Audience" at bounding box center [890, 665] width 98 height 25
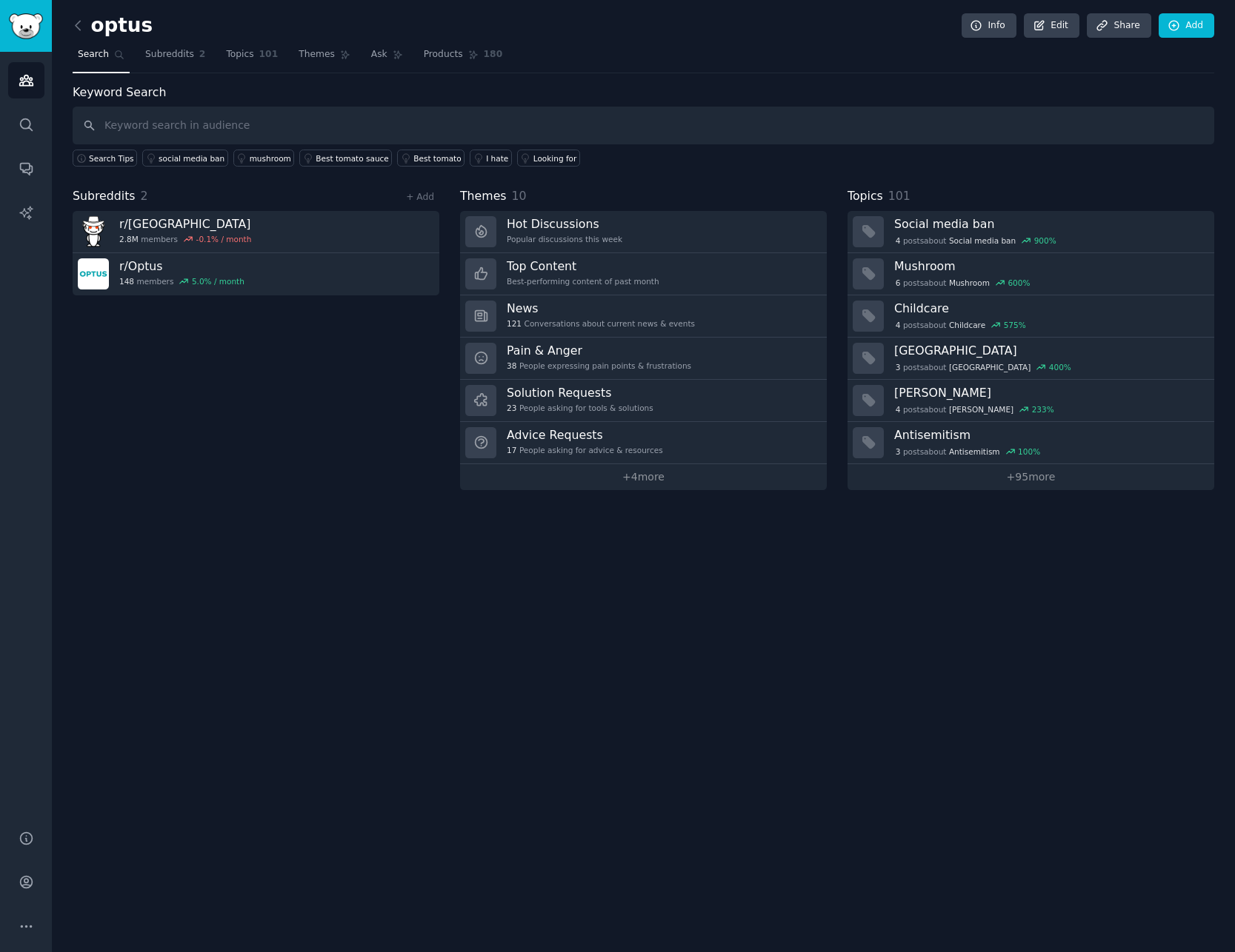
click at [156, 120] on input "text" at bounding box center [643, 125] width 1141 height 38
type input "optus"
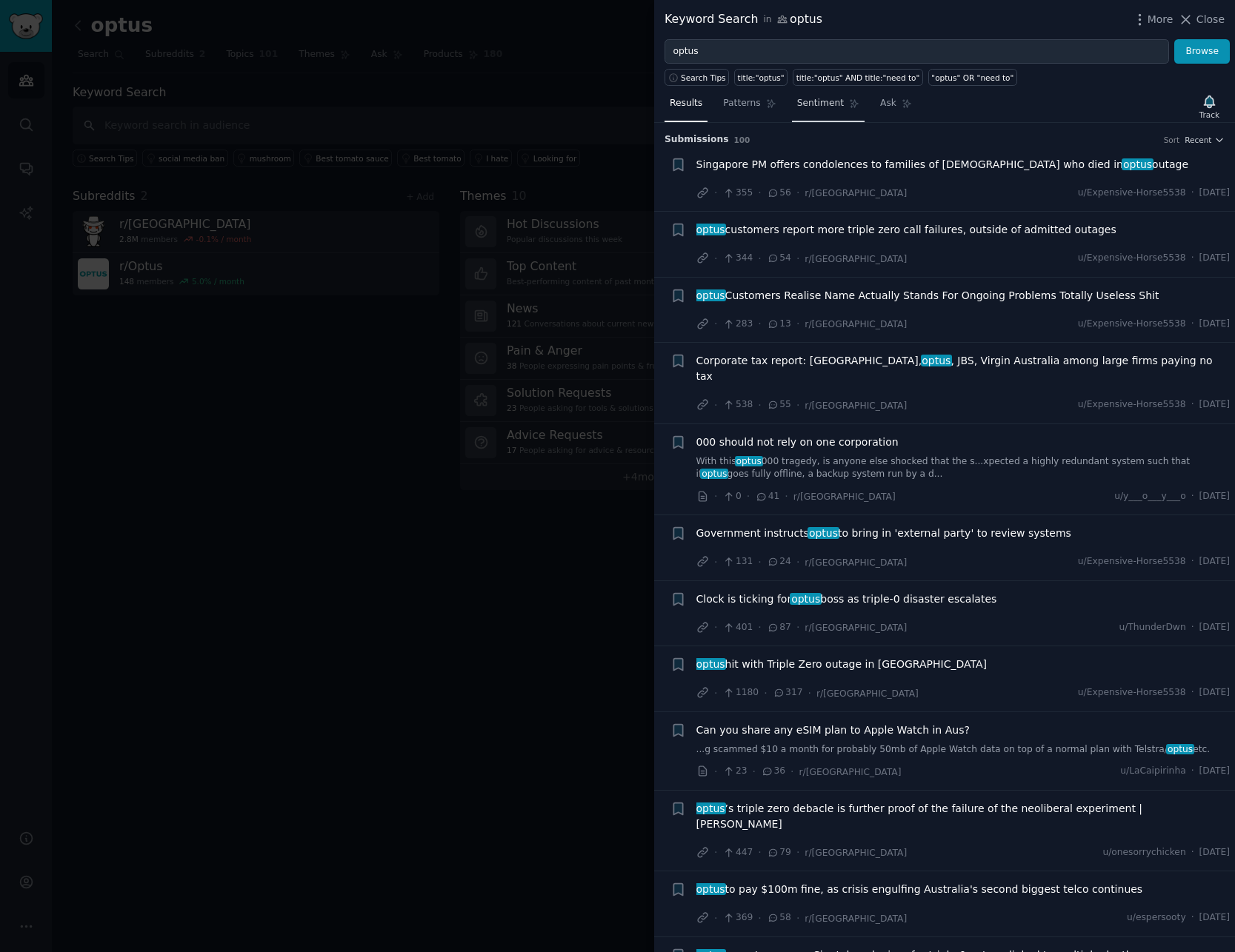
click at [803, 106] on span "Sentiment" at bounding box center [820, 104] width 46 height 13
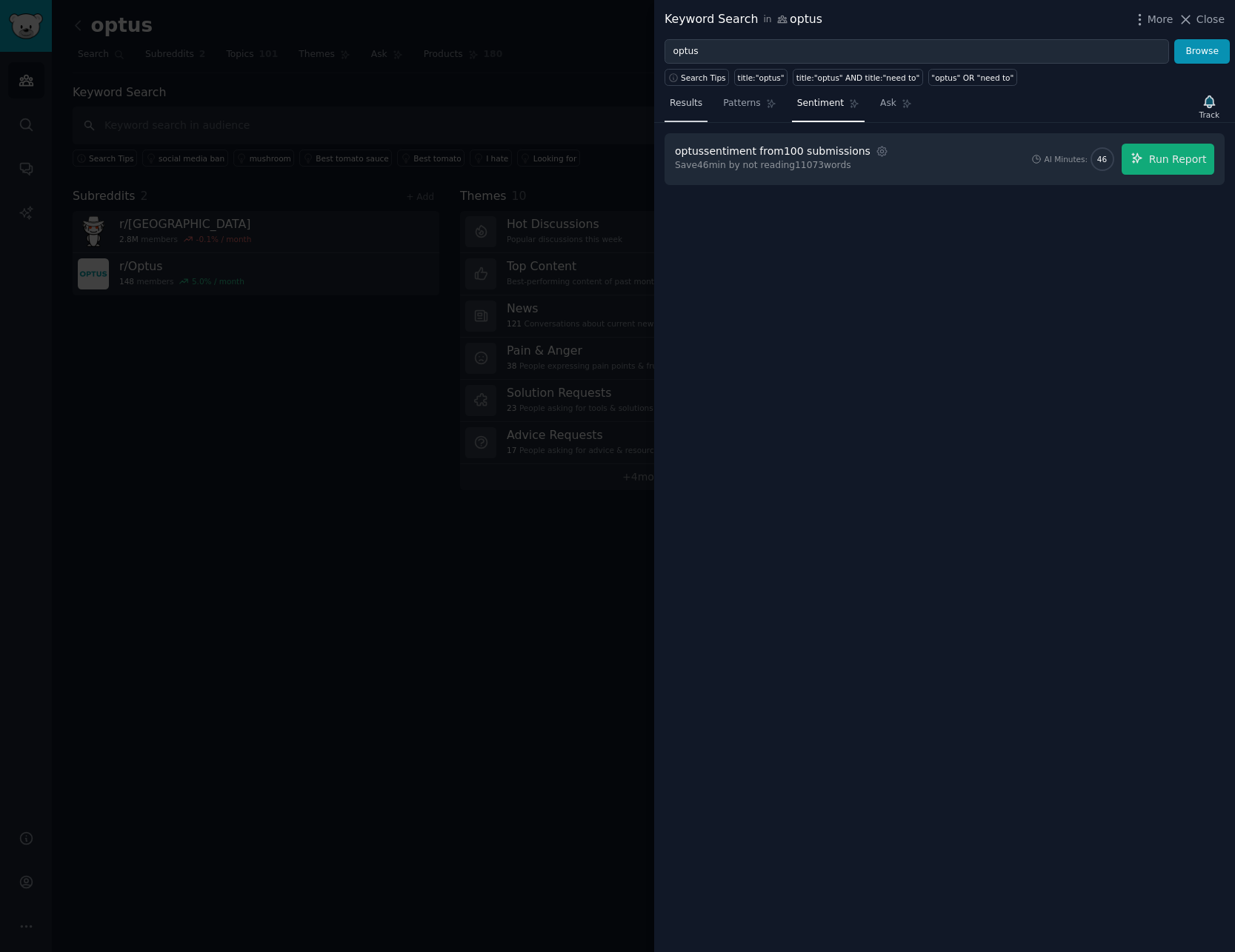
click at [689, 107] on span "Results" at bounding box center [686, 104] width 32 height 13
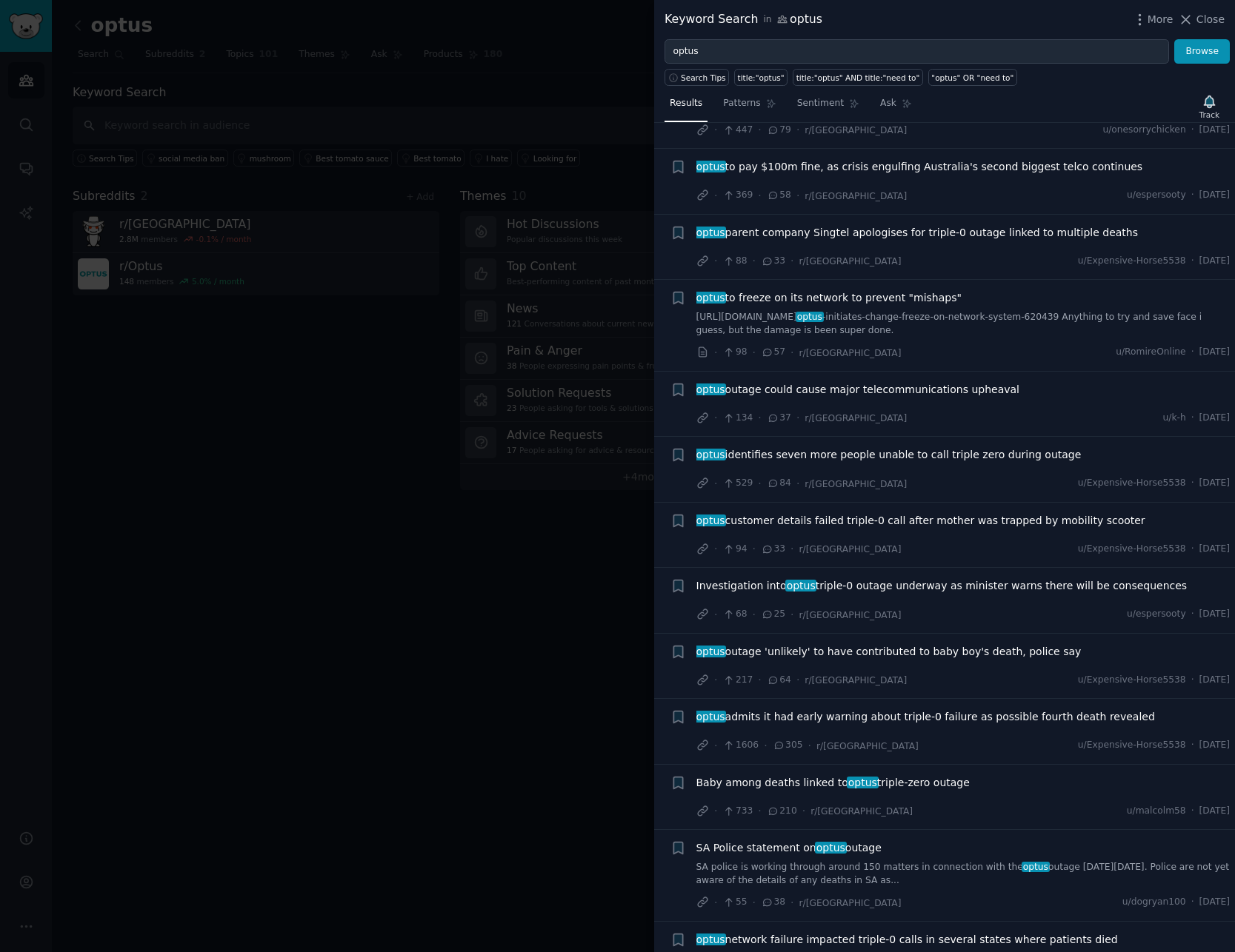
scroll to position [759, 0]
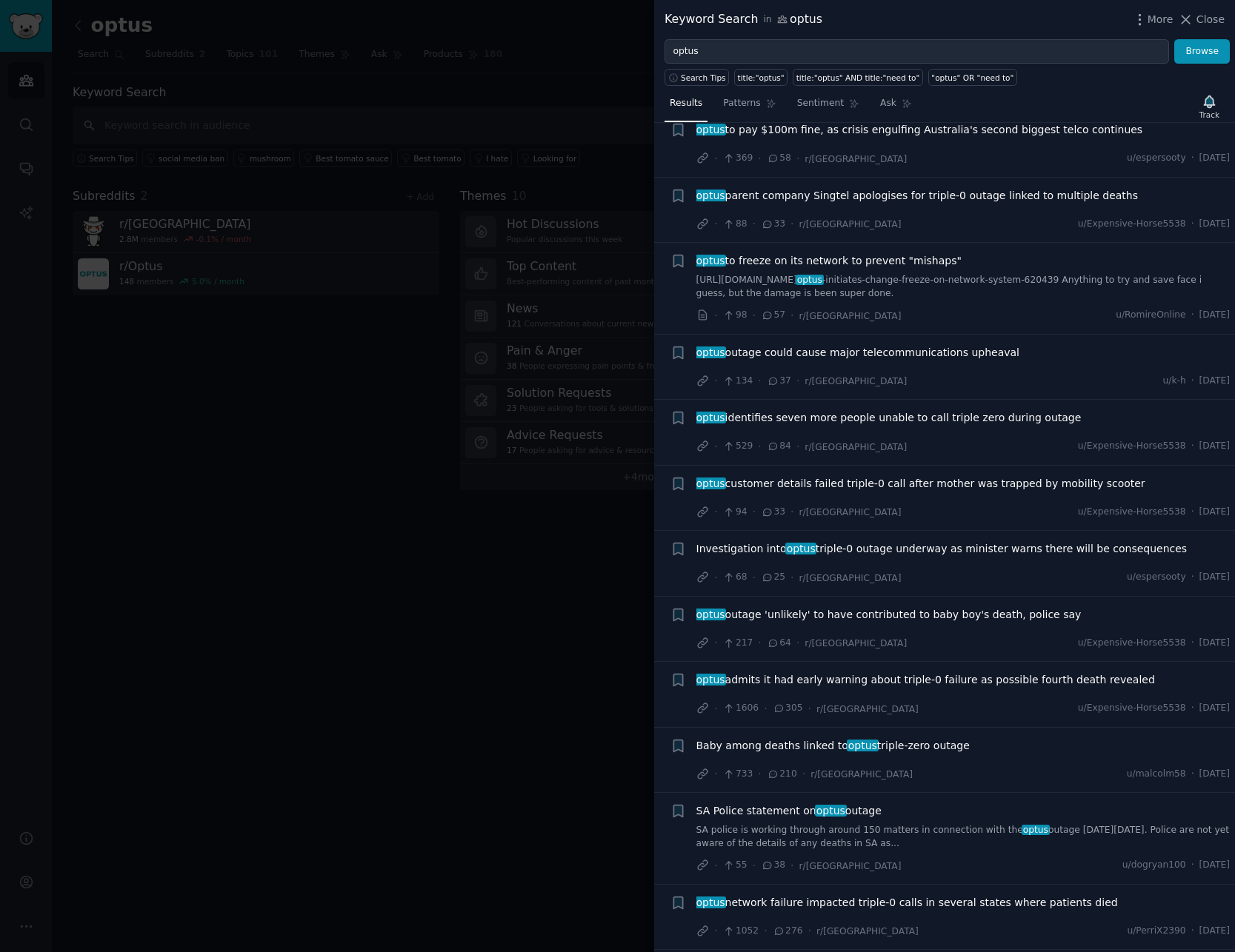
click at [561, 605] on div at bounding box center [617, 476] width 1235 height 952
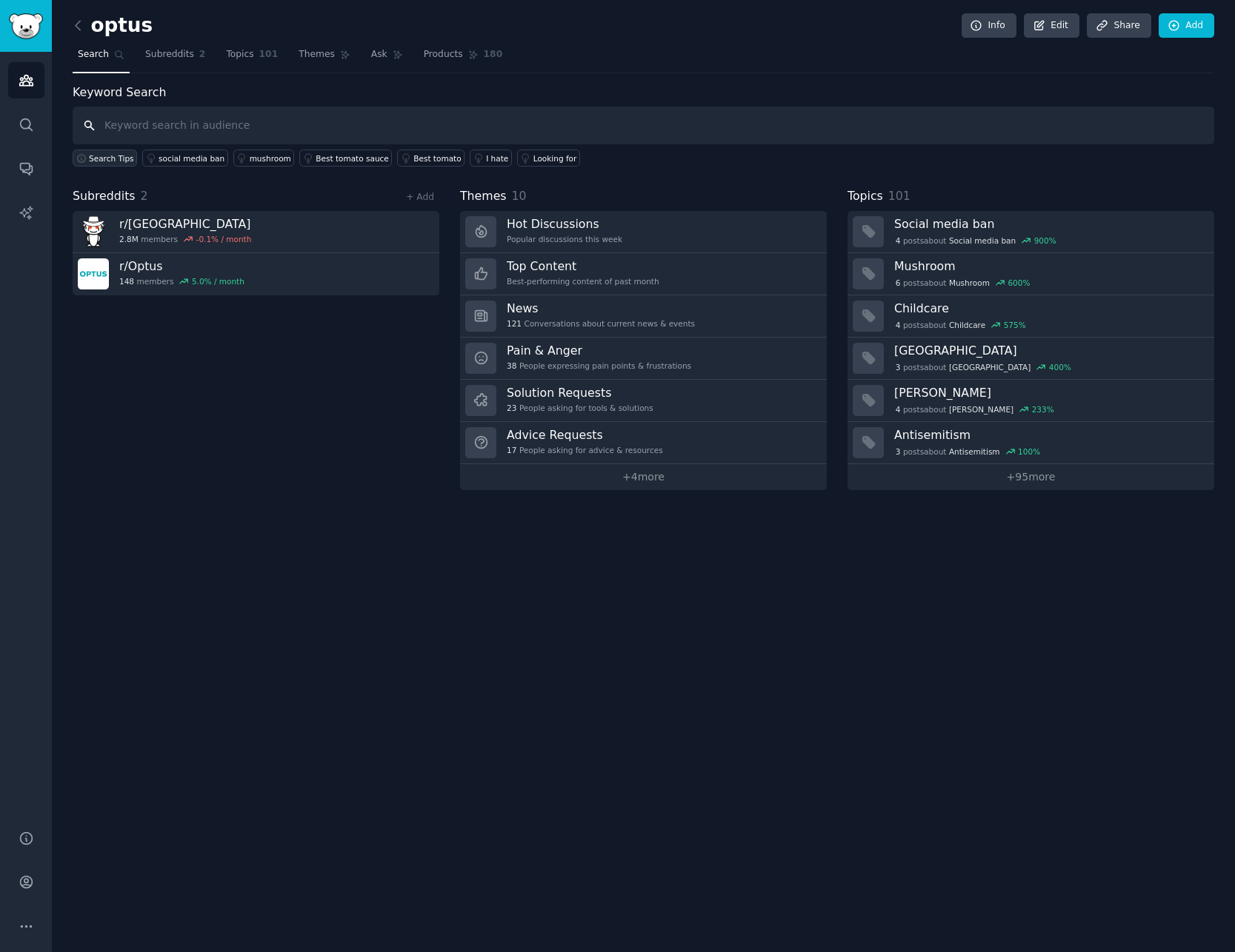
click at [102, 157] on span "Search Tips" at bounding box center [111, 157] width 45 height 10
click at [173, 128] on input "text" at bounding box center [643, 125] width 1141 height 38
click at [242, 135] on input "text" at bounding box center [643, 125] width 1141 height 38
type input "optus"
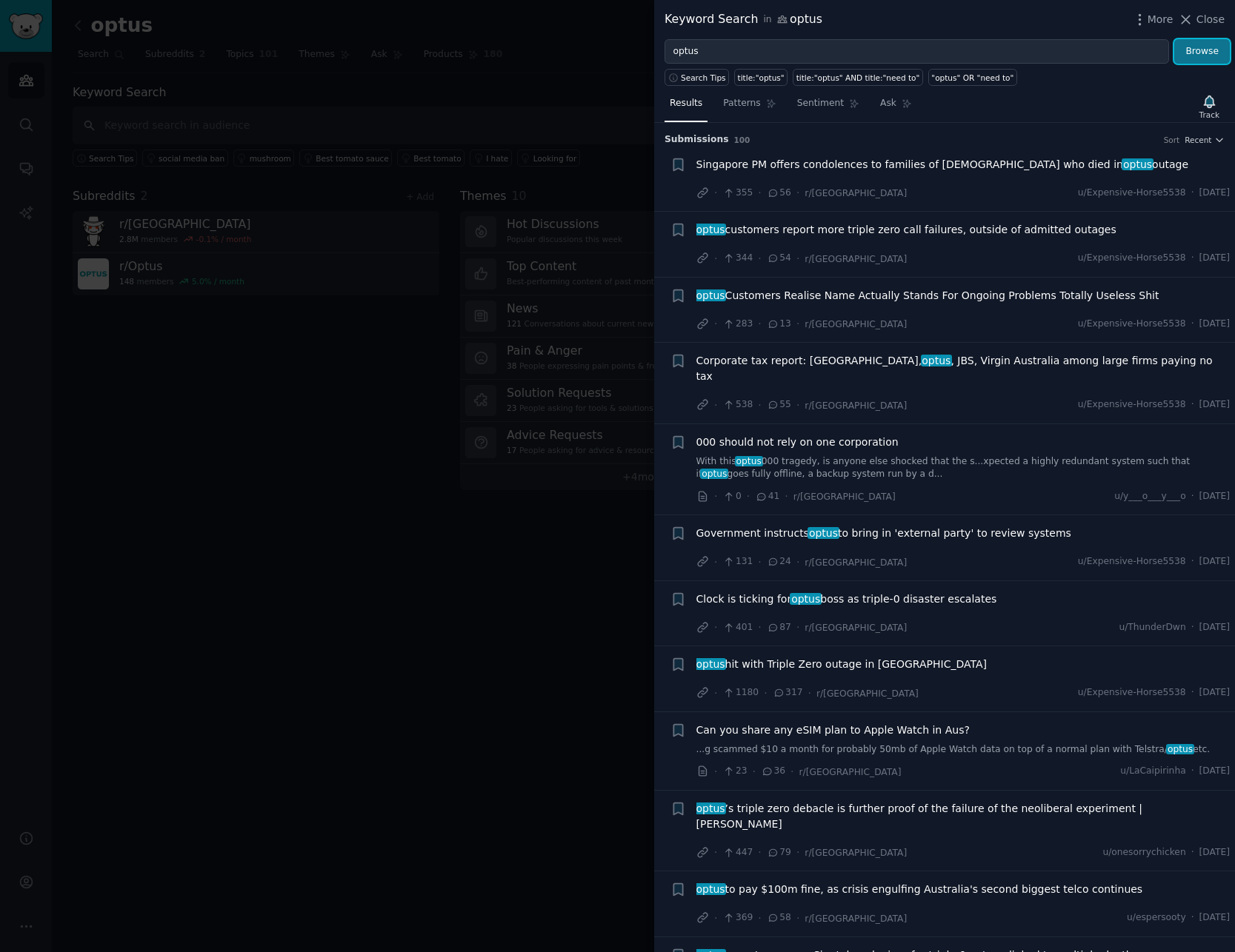
click at [1201, 49] on button "Browse" at bounding box center [1202, 51] width 56 height 25
click at [1214, 101] on icon "button" at bounding box center [1208, 101] width 10 height 12
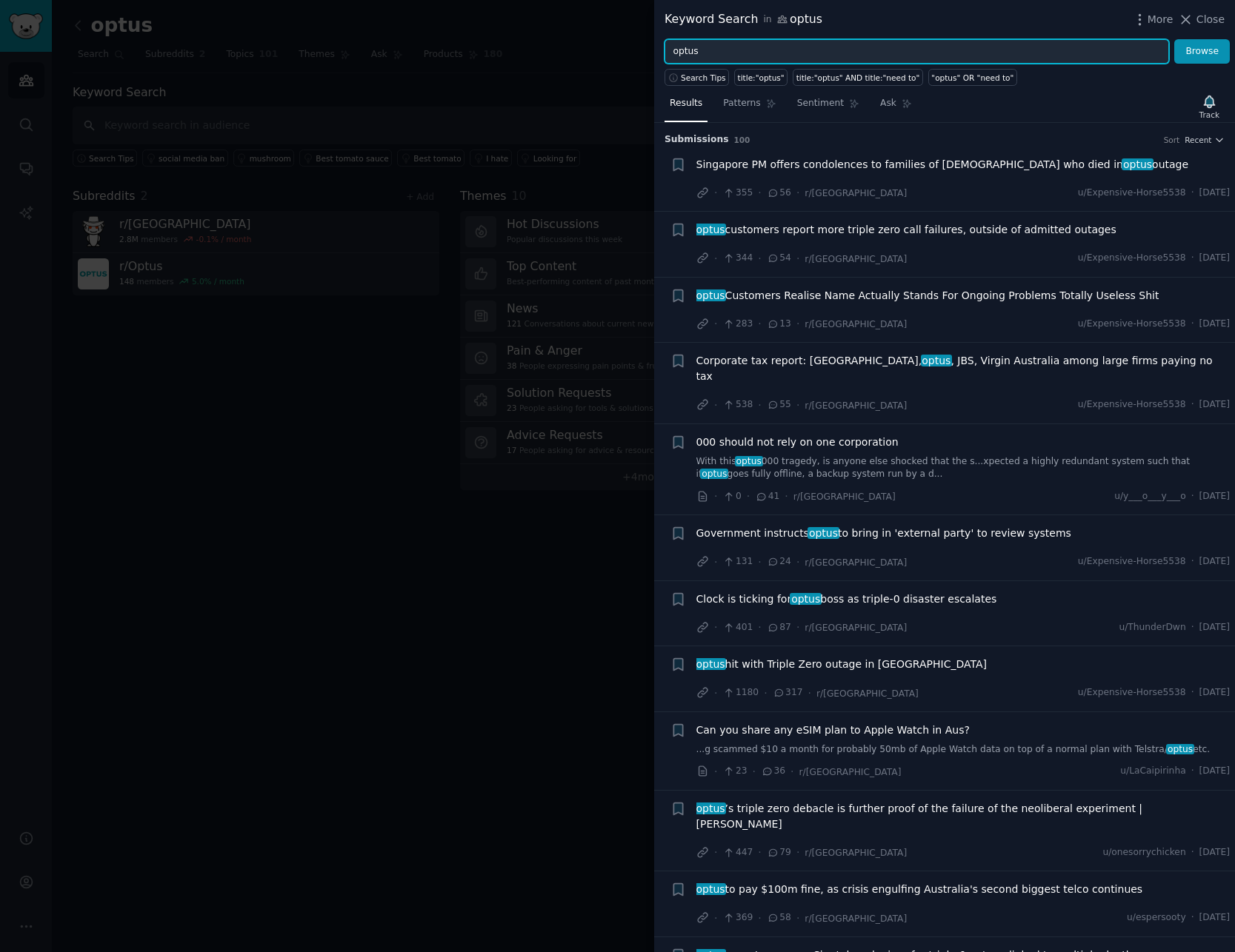
click at [1065, 54] on input "optus" at bounding box center [916, 51] width 504 height 25
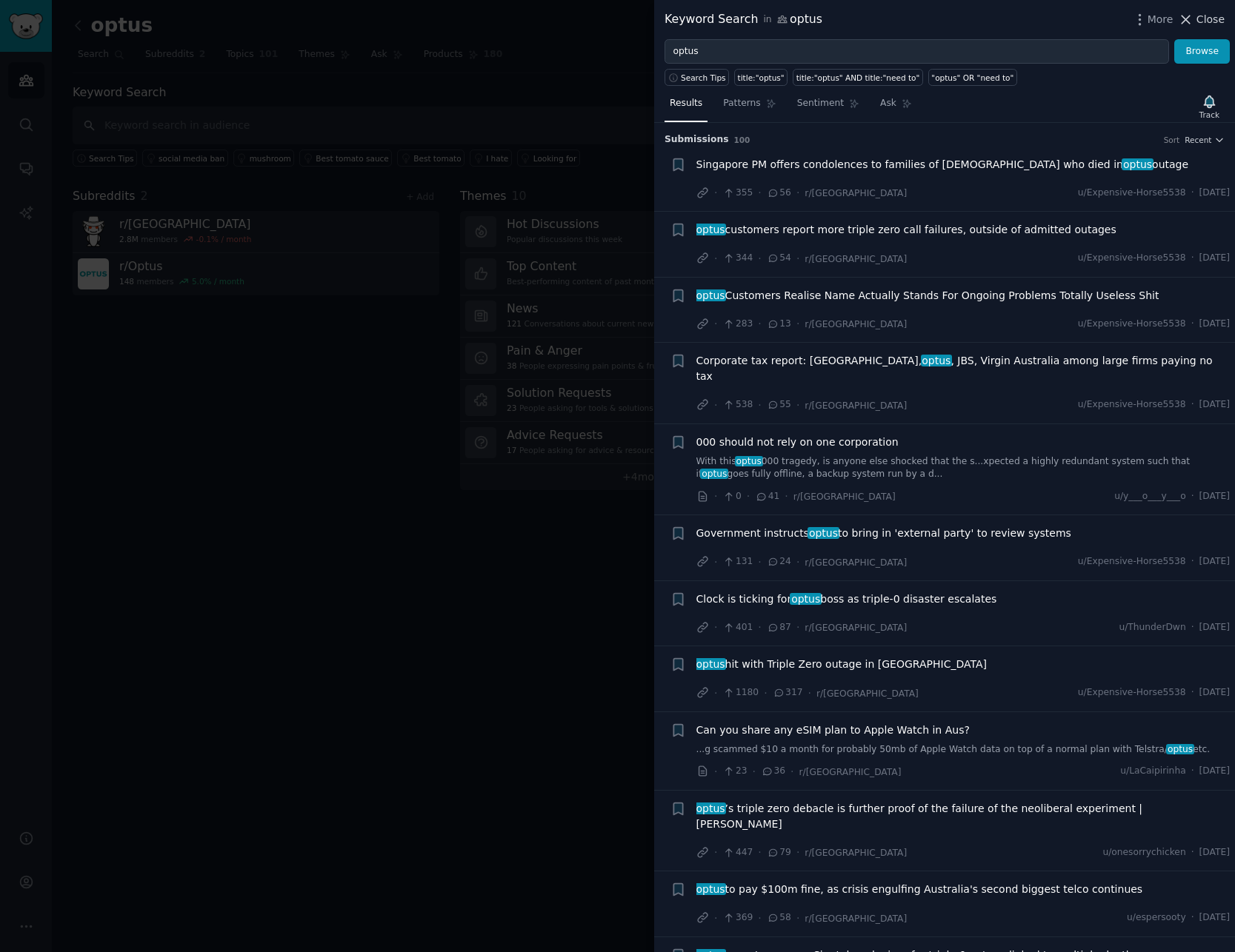
click at [1203, 18] on span "Close" at bounding box center [1210, 19] width 28 height 16
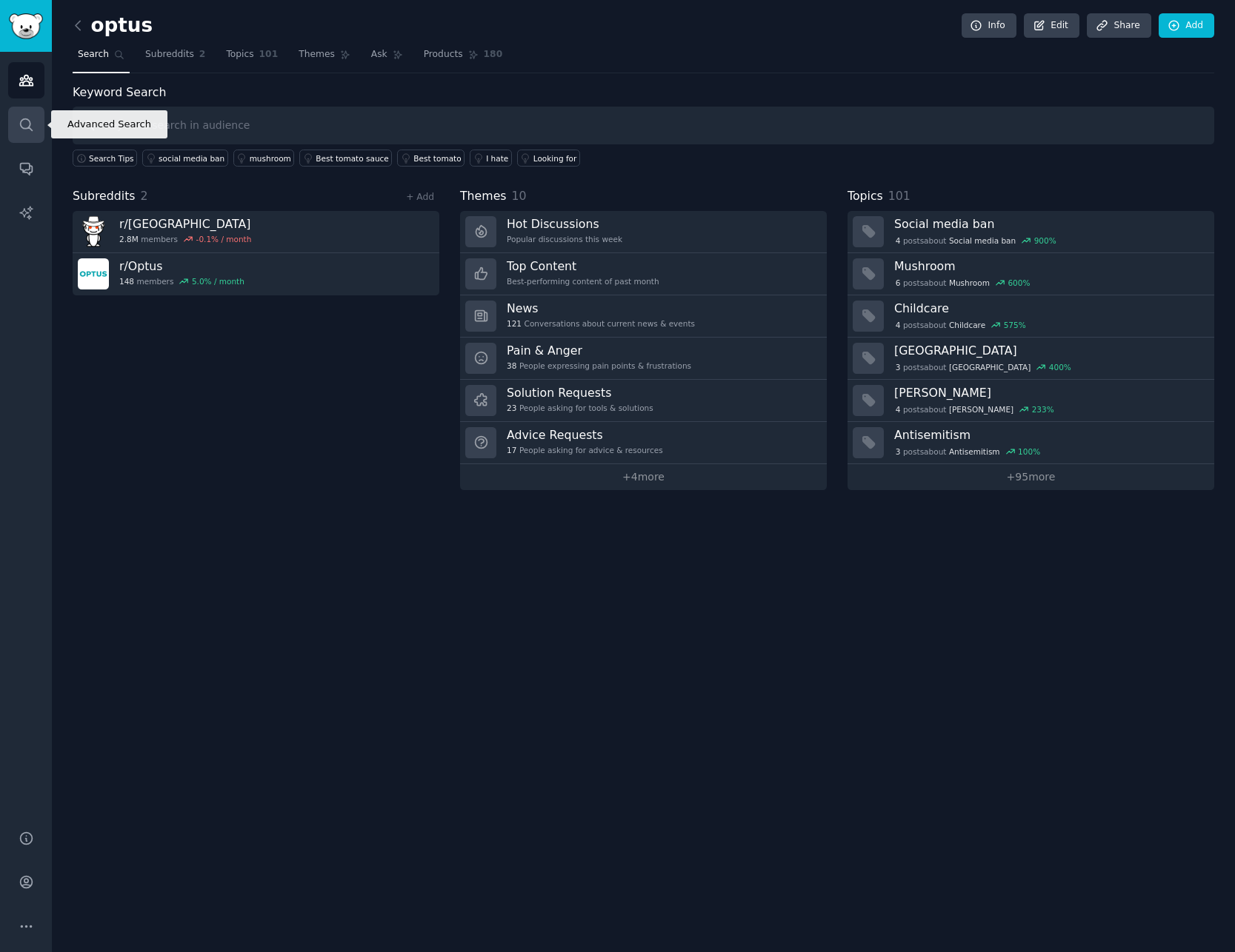
click at [19, 110] on link "Search" at bounding box center [26, 124] width 36 height 36
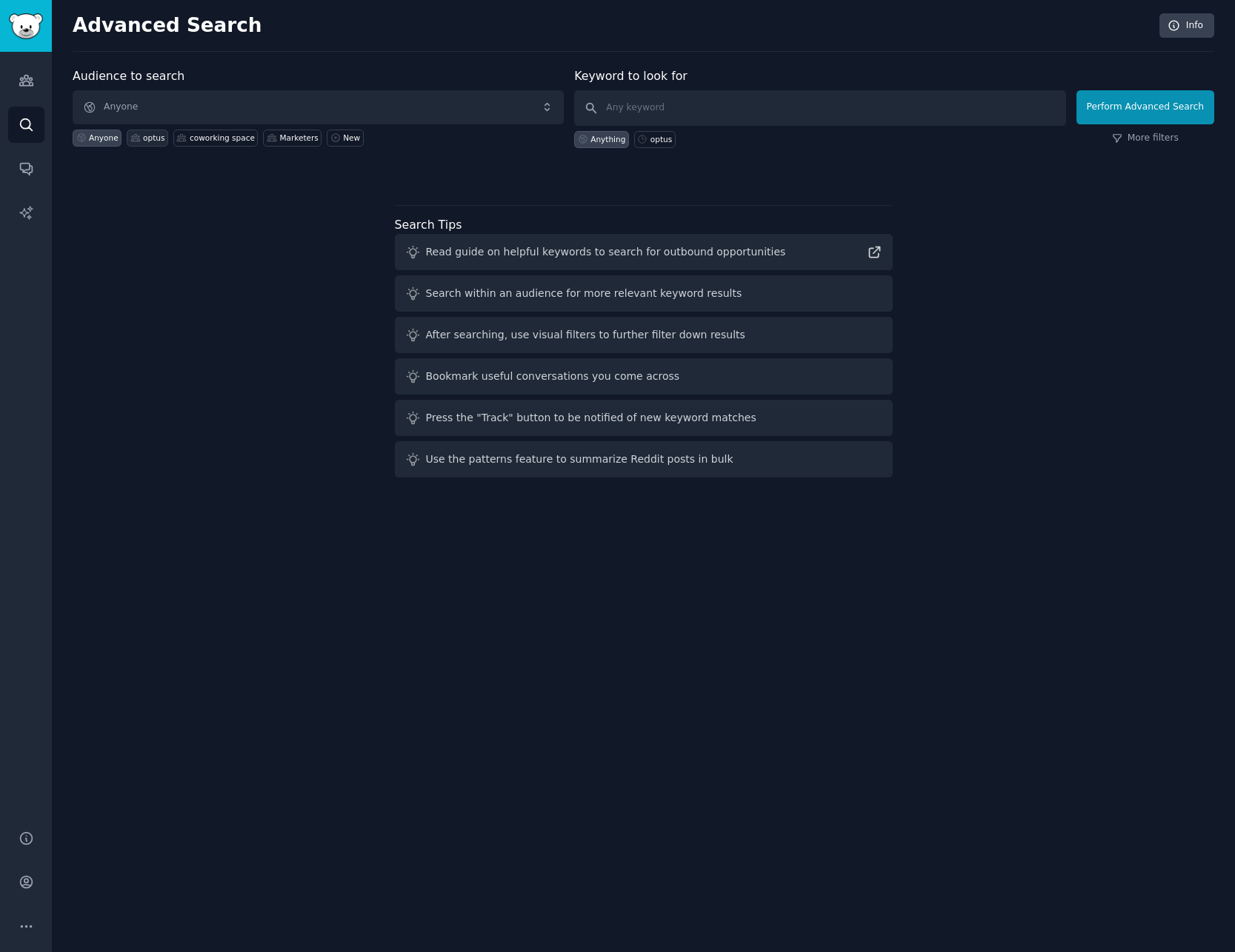
click at [135, 138] on icon at bounding box center [136, 137] width 9 height 6
click at [89, 135] on div "Anyone" at bounding box center [104, 137] width 30 height 10
click at [693, 117] on input "text" at bounding box center [820, 108] width 491 height 35
type input "optus"
click at [1142, 106] on button "Perform Advanced Search" at bounding box center [1145, 107] width 138 height 34
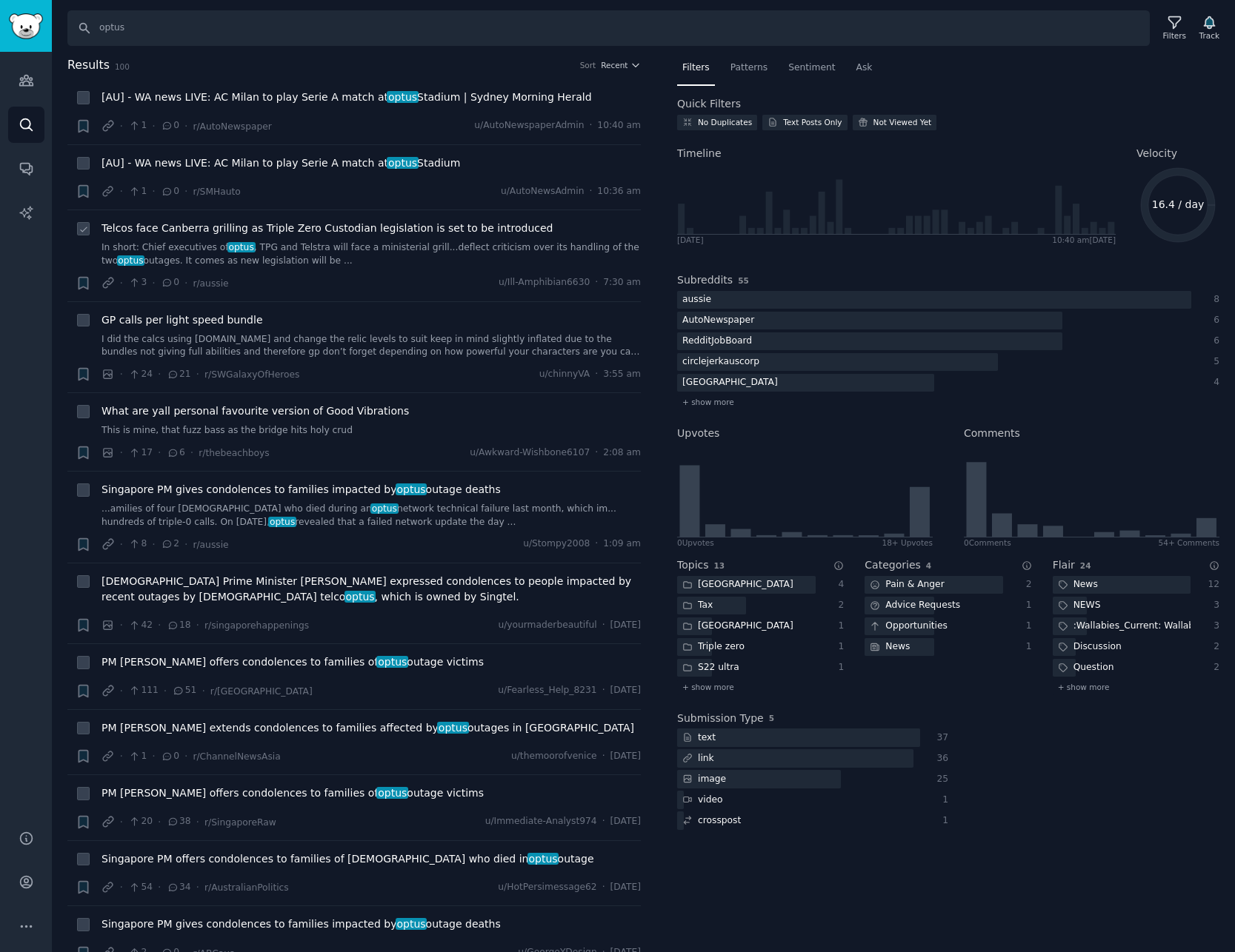
scroll to position [507, 0]
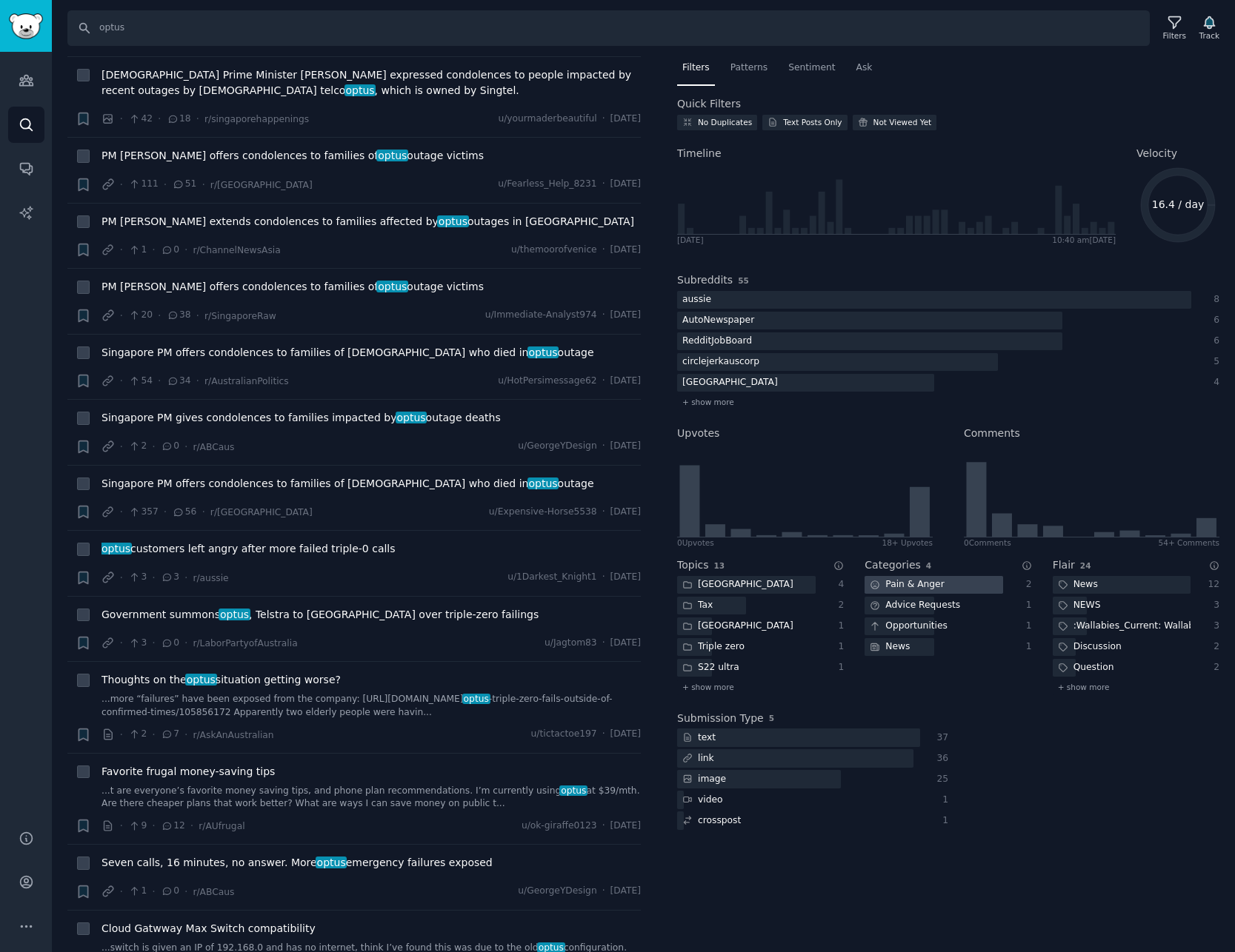
click at [892, 589] on div "Pain & Anger" at bounding box center [906, 585] width 84 height 19
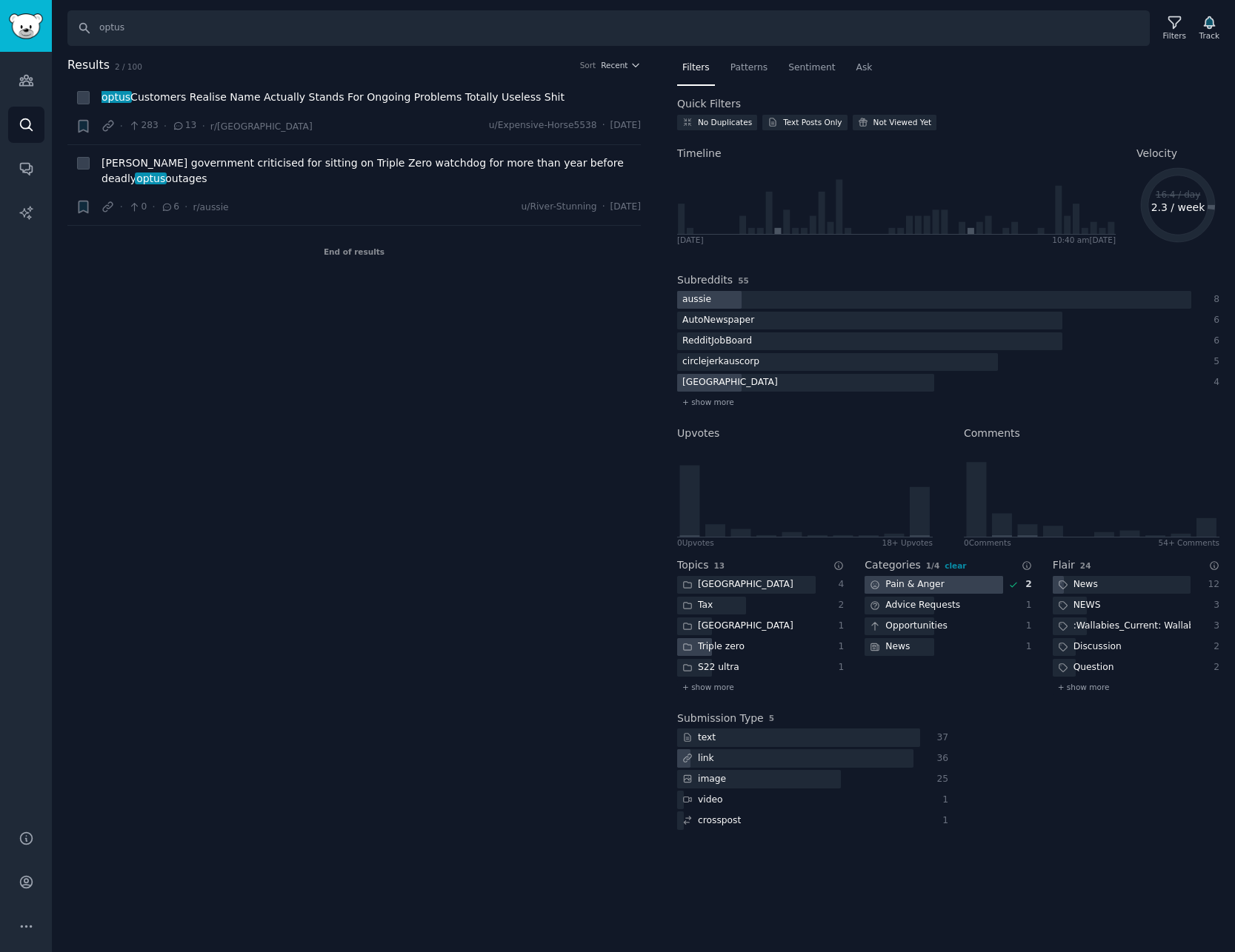
click at [712, 647] on div "Triple zero" at bounding box center [713, 647] width 72 height 19
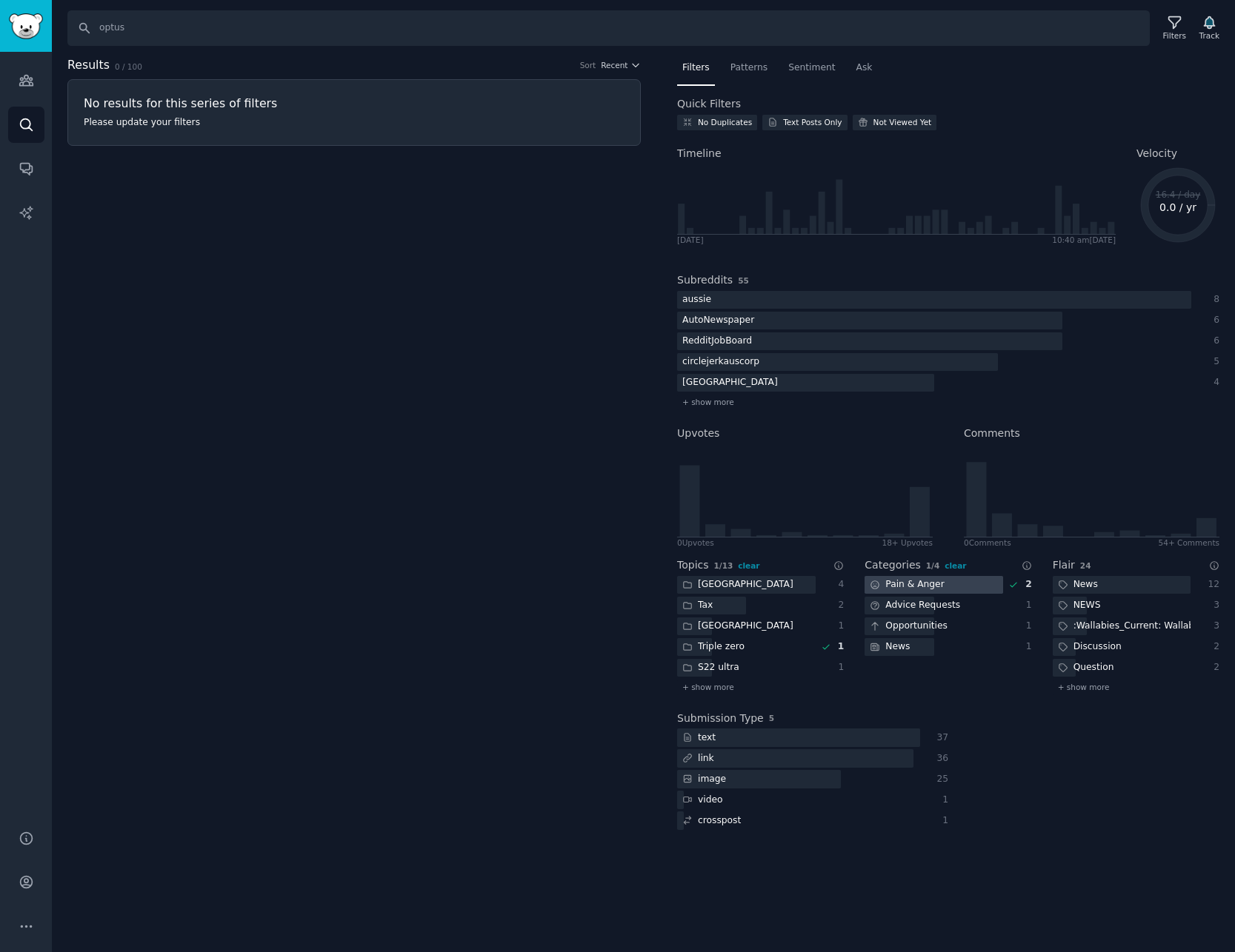
click at [1011, 578] on div "Pain & Anger 2" at bounding box center [948, 585] width 167 height 19
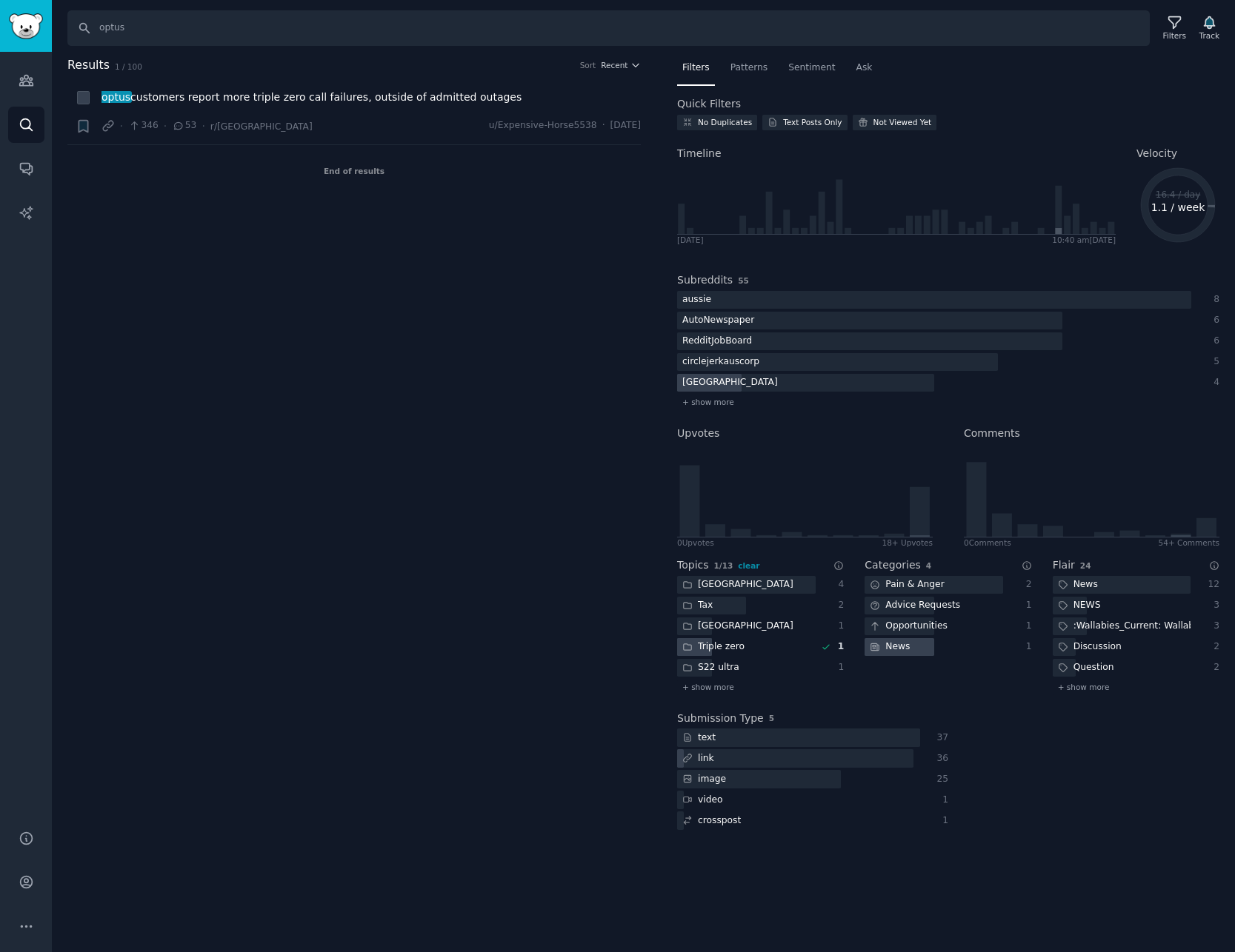
click at [776, 645] on div "Triple zero" at bounding box center [747, 647] width 139 height 19
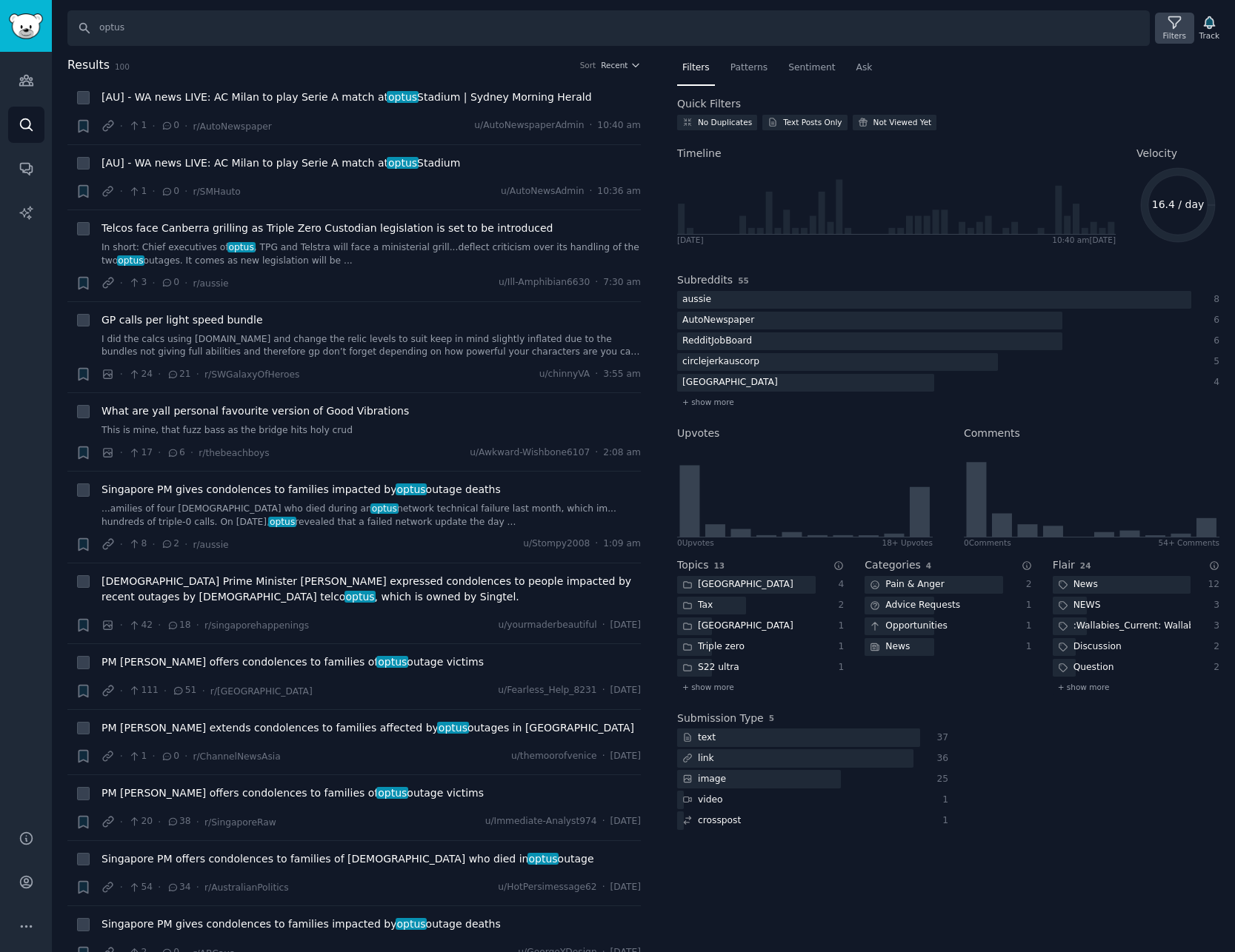
click at [1188, 24] on div "Filters" at bounding box center [1174, 29] width 39 height 31
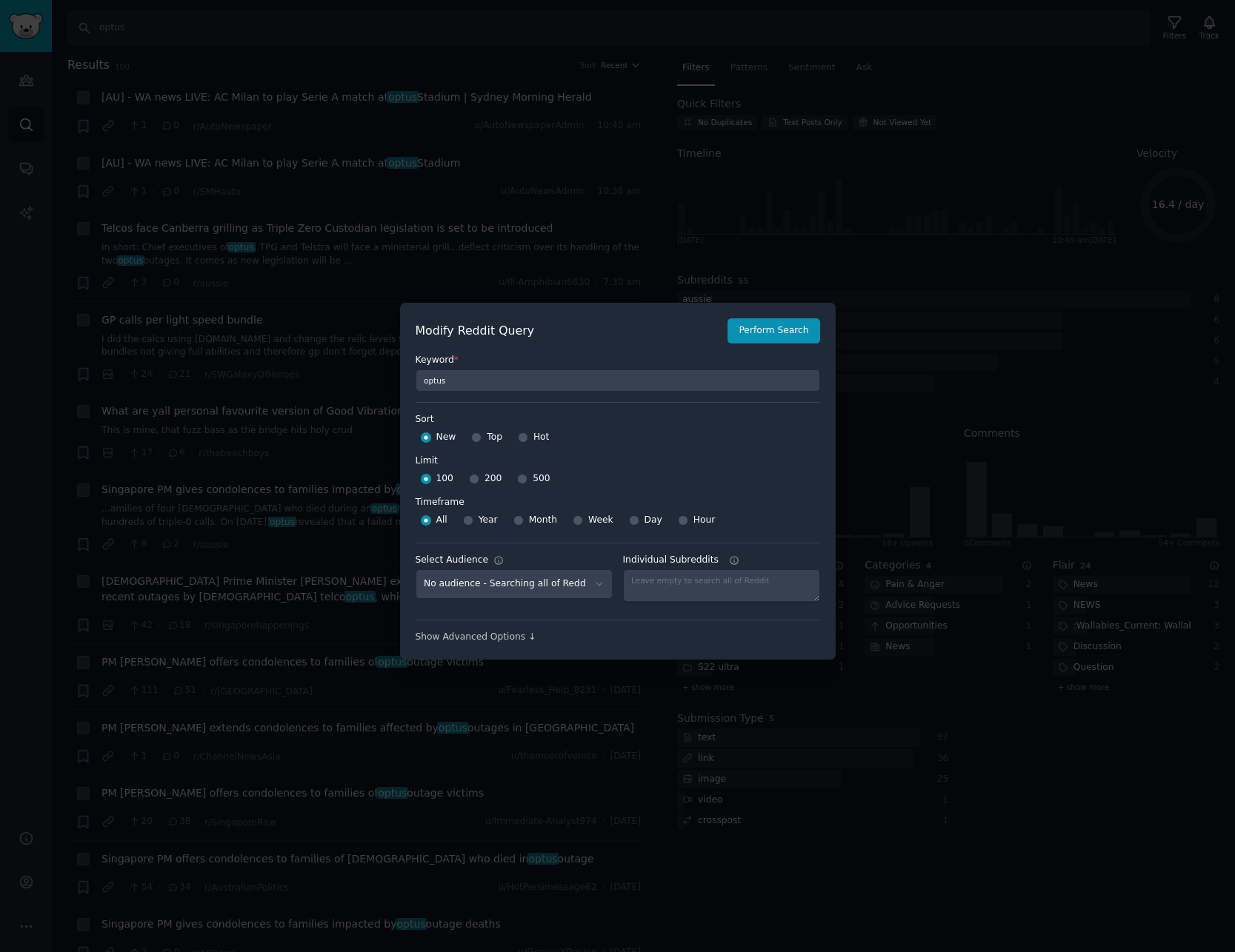
click at [965, 404] on div at bounding box center [617, 476] width 1235 height 952
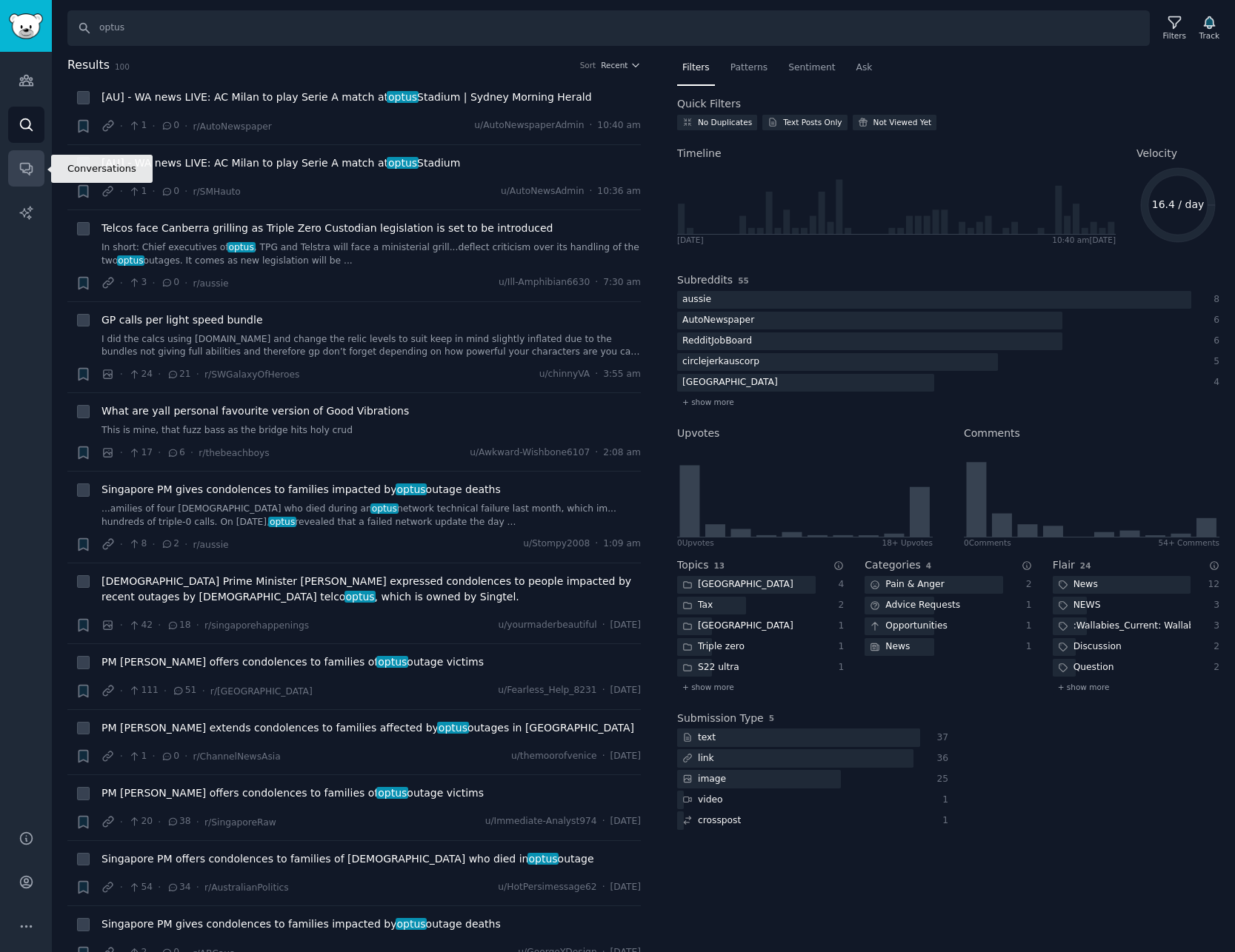
click at [21, 158] on link "Conversations" at bounding box center [26, 168] width 36 height 36
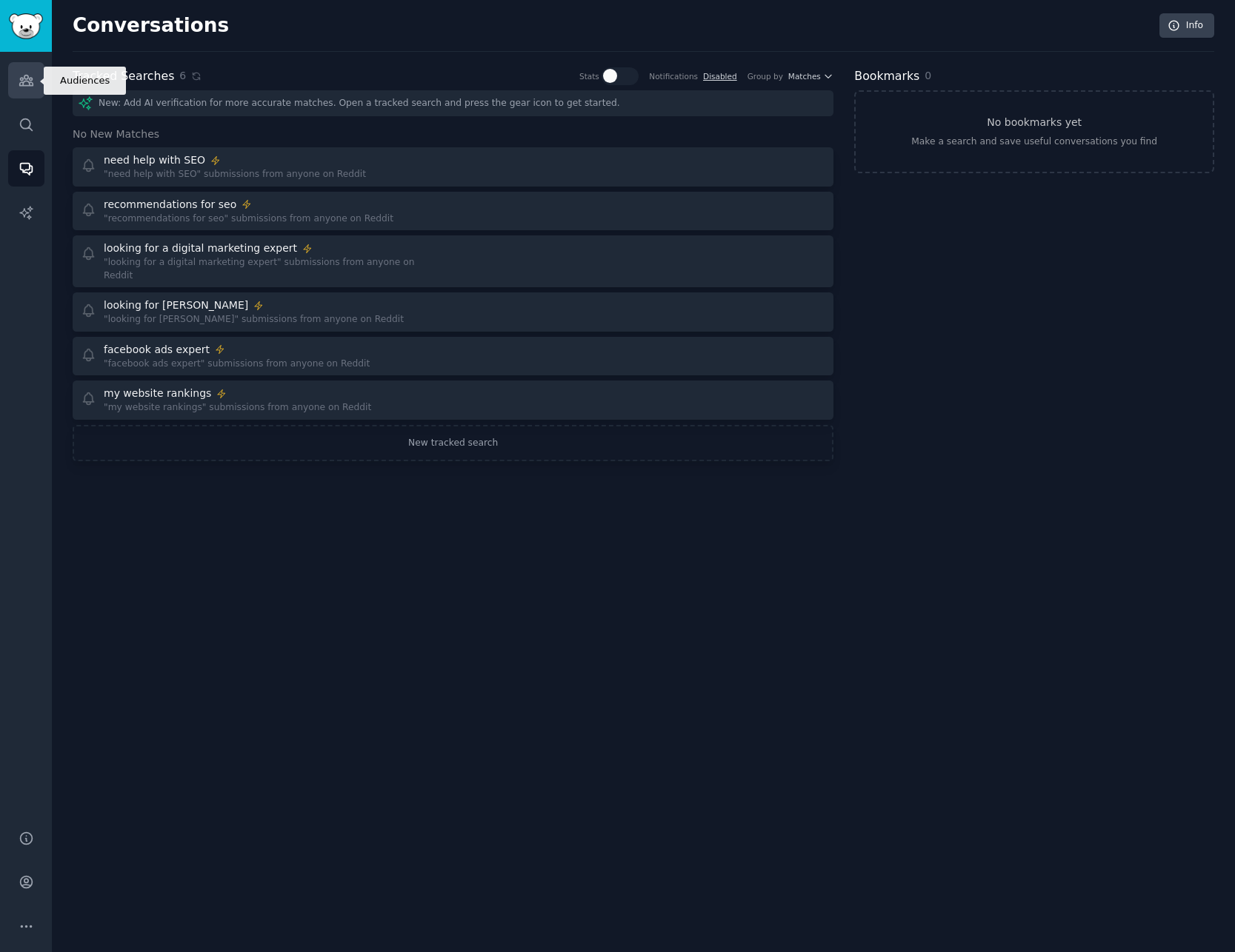
click at [33, 79] on icon "Sidebar" at bounding box center [26, 80] width 16 height 16
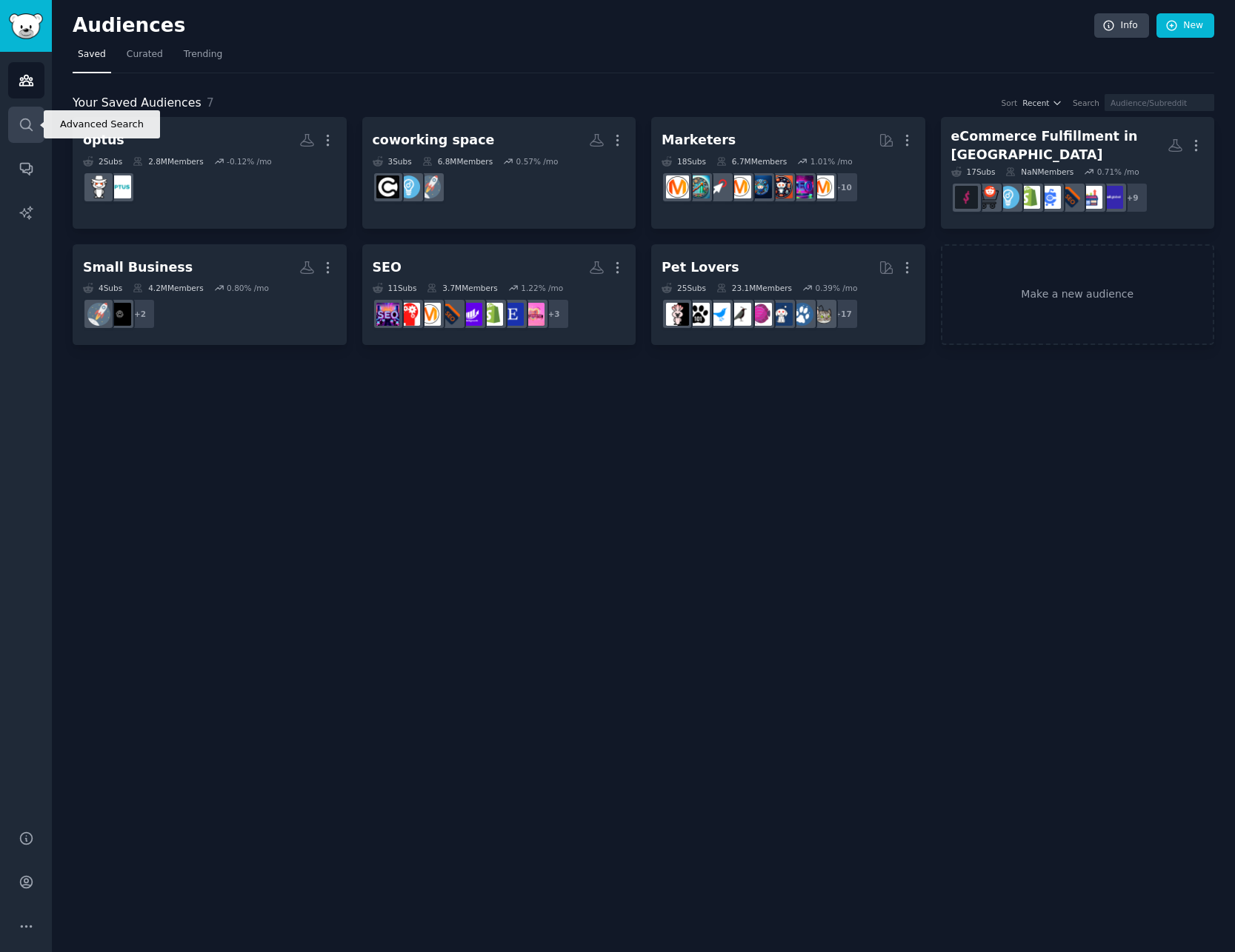
click at [38, 133] on link "Search" at bounding box center [26, 124] width 36 height 36
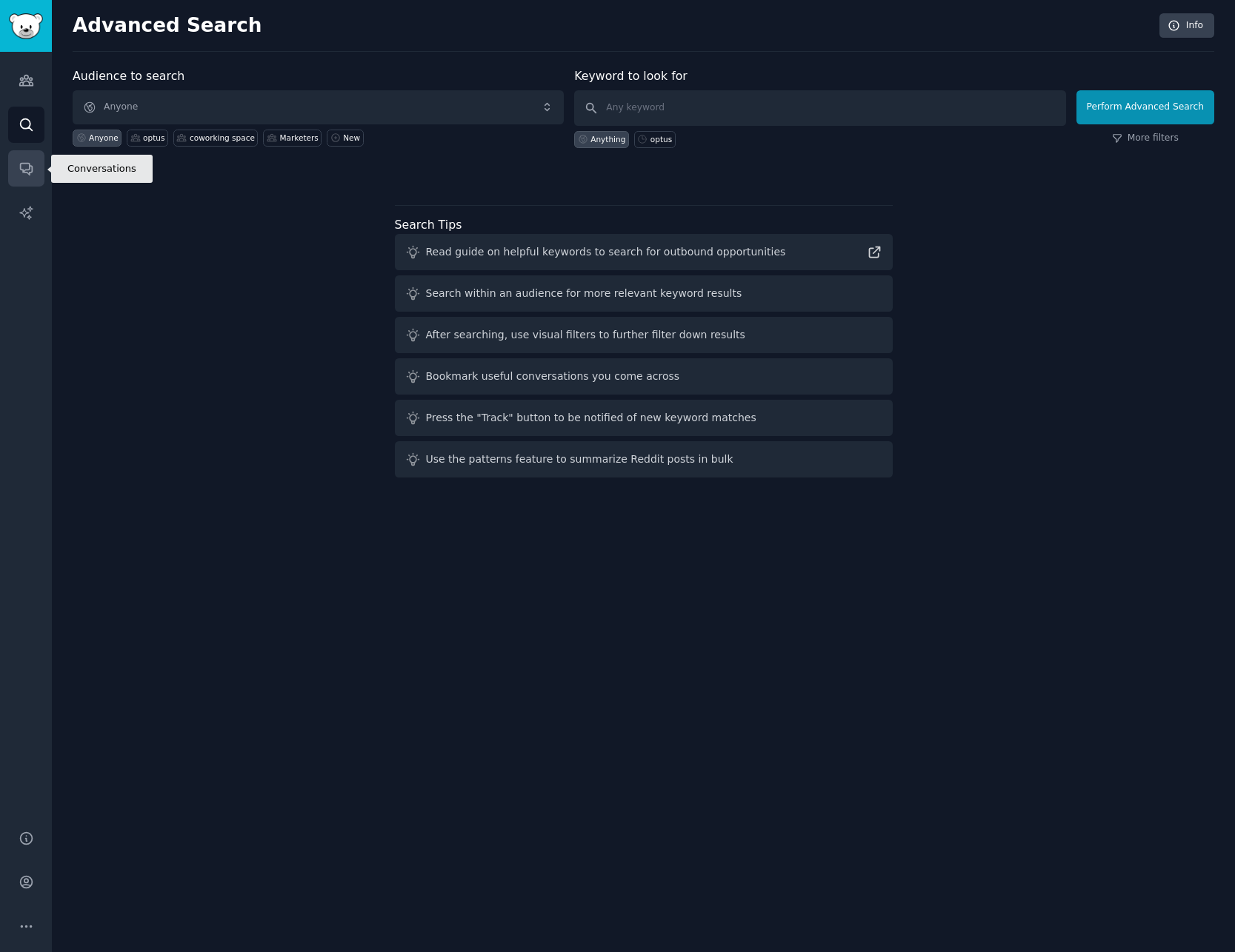
click at [27, 169] on icon "Sidebar" at bounding box center [26, 169] width 12 height 12
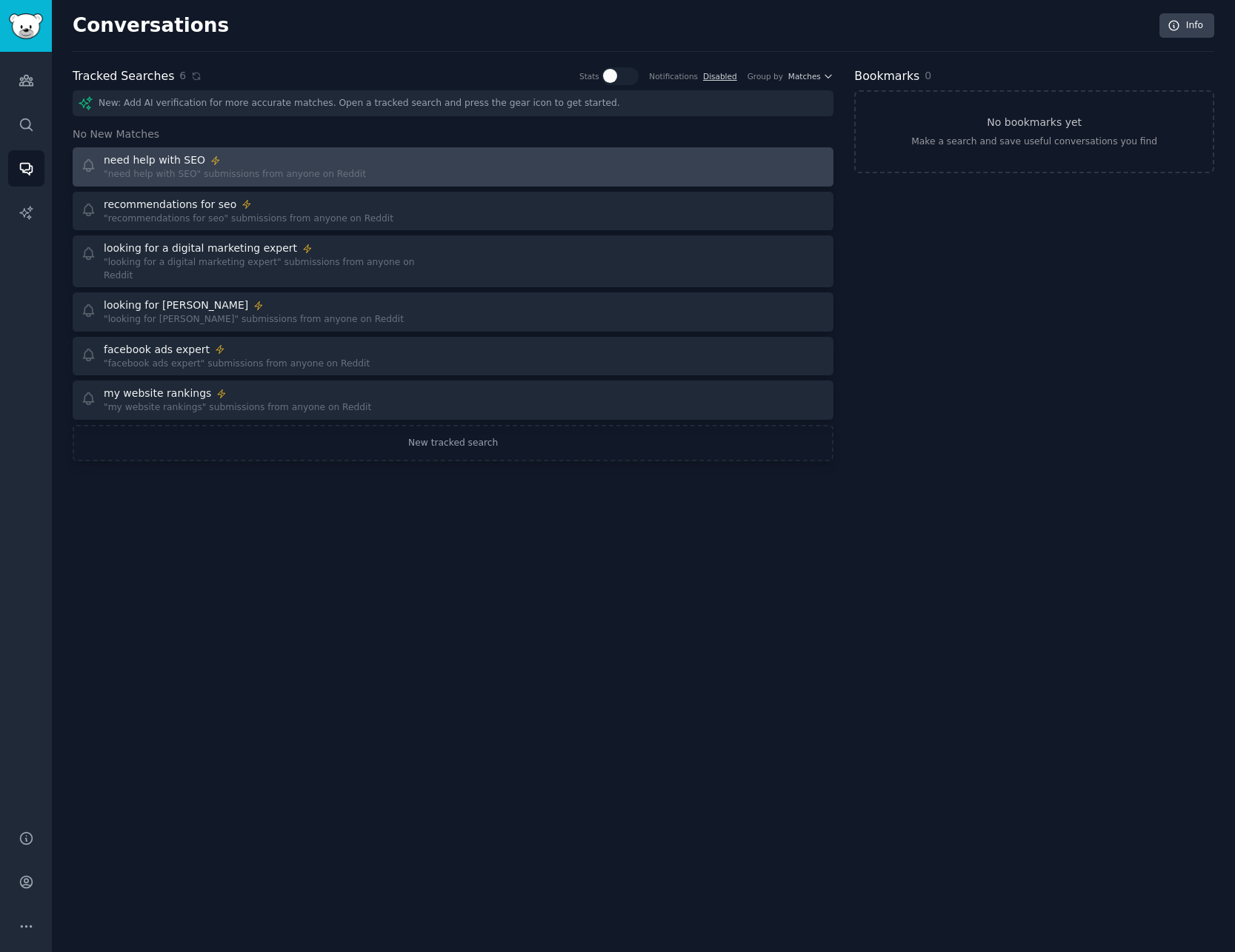
click at [220, 169] on div ""need help with SEO" submissions from anyone on Reddit" at bounding box center [234, 174] width 262 height 13
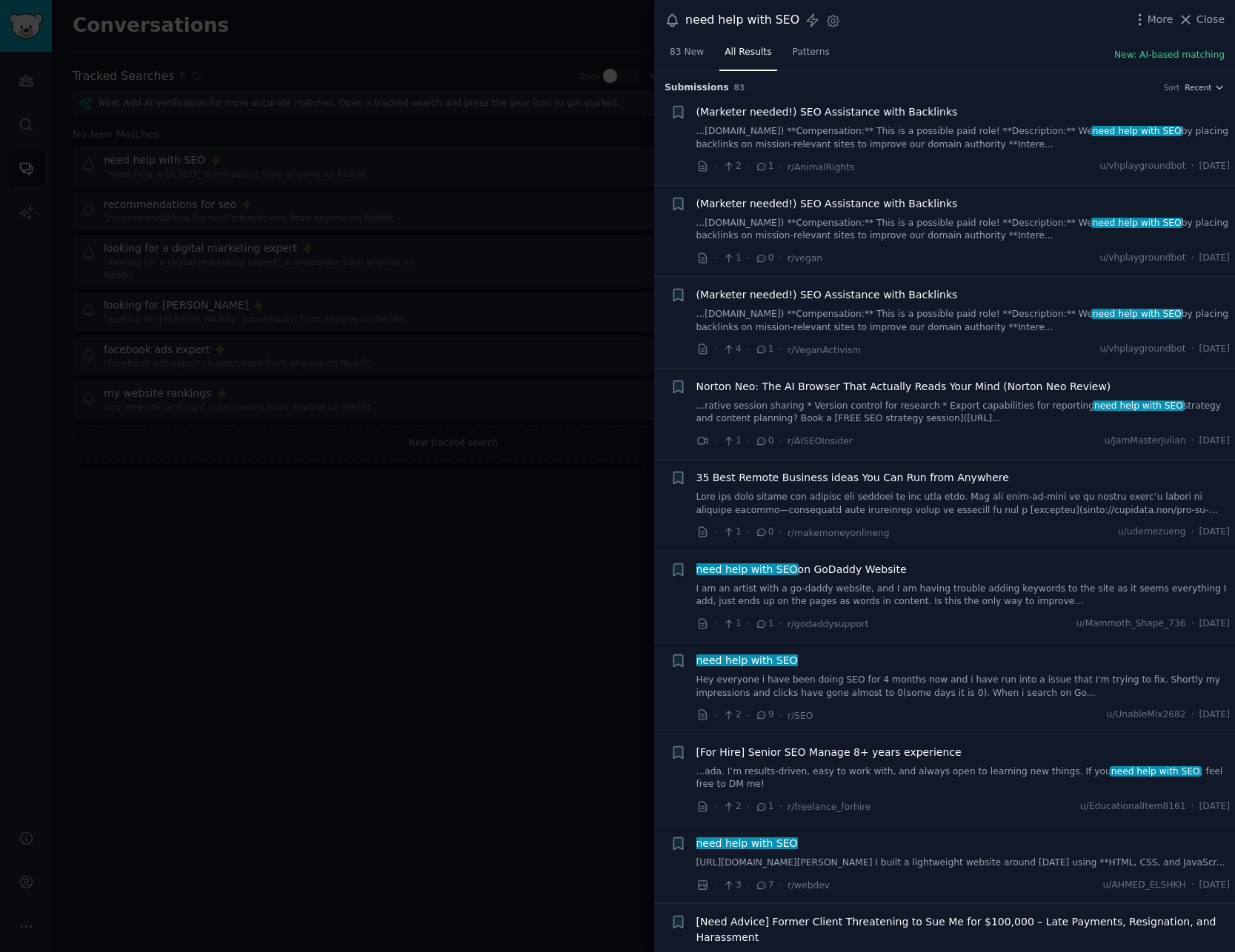
click at [903, 111] on span "(Marketer needed!) SEO Assistance with Backlinks" at bounding box center [827, 112] width 261 height 16
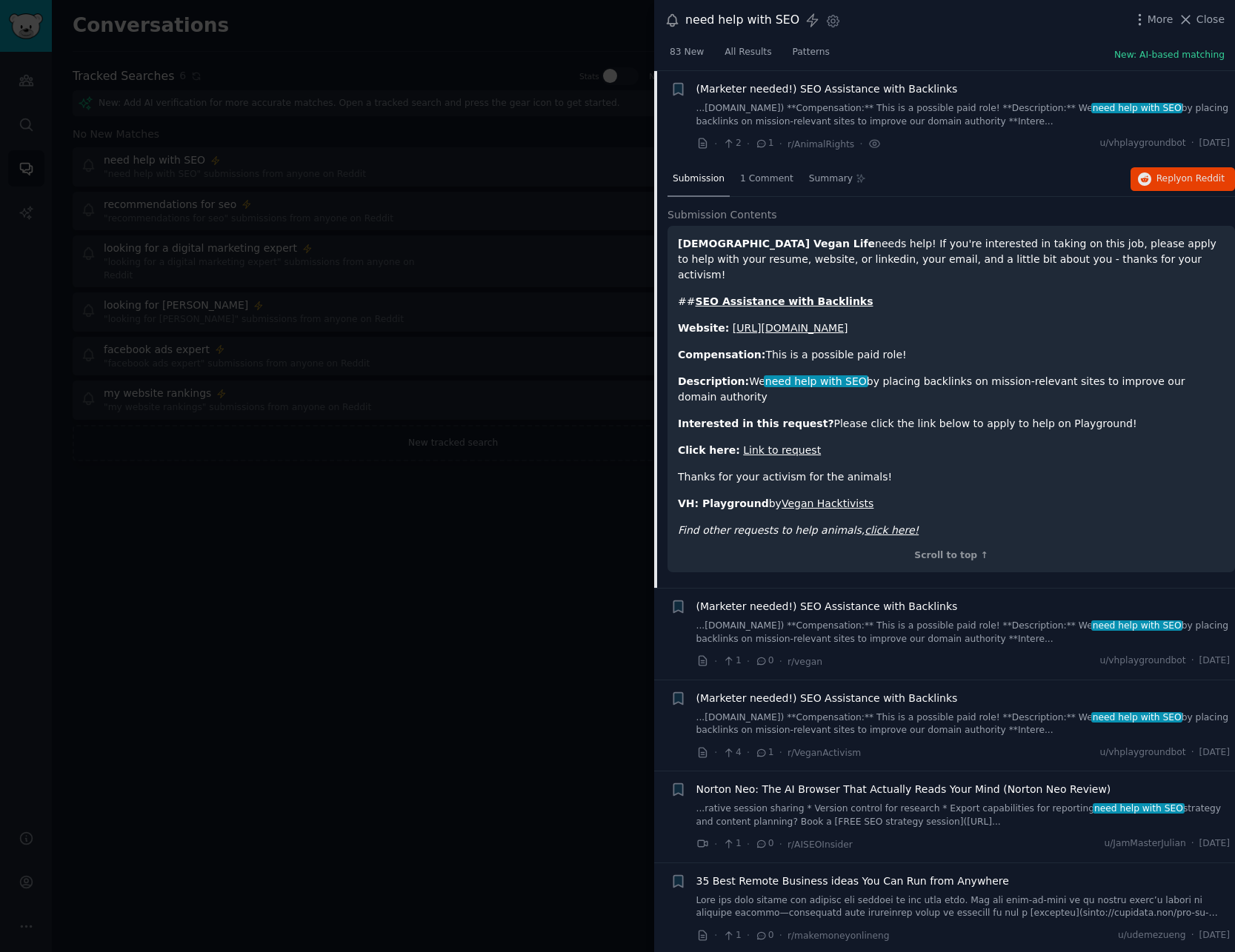
scroll to position [24, 0]
click at [1147, 181] on button "Reply on Reddit" at bounding box center [1182, 179] width 105 height 24
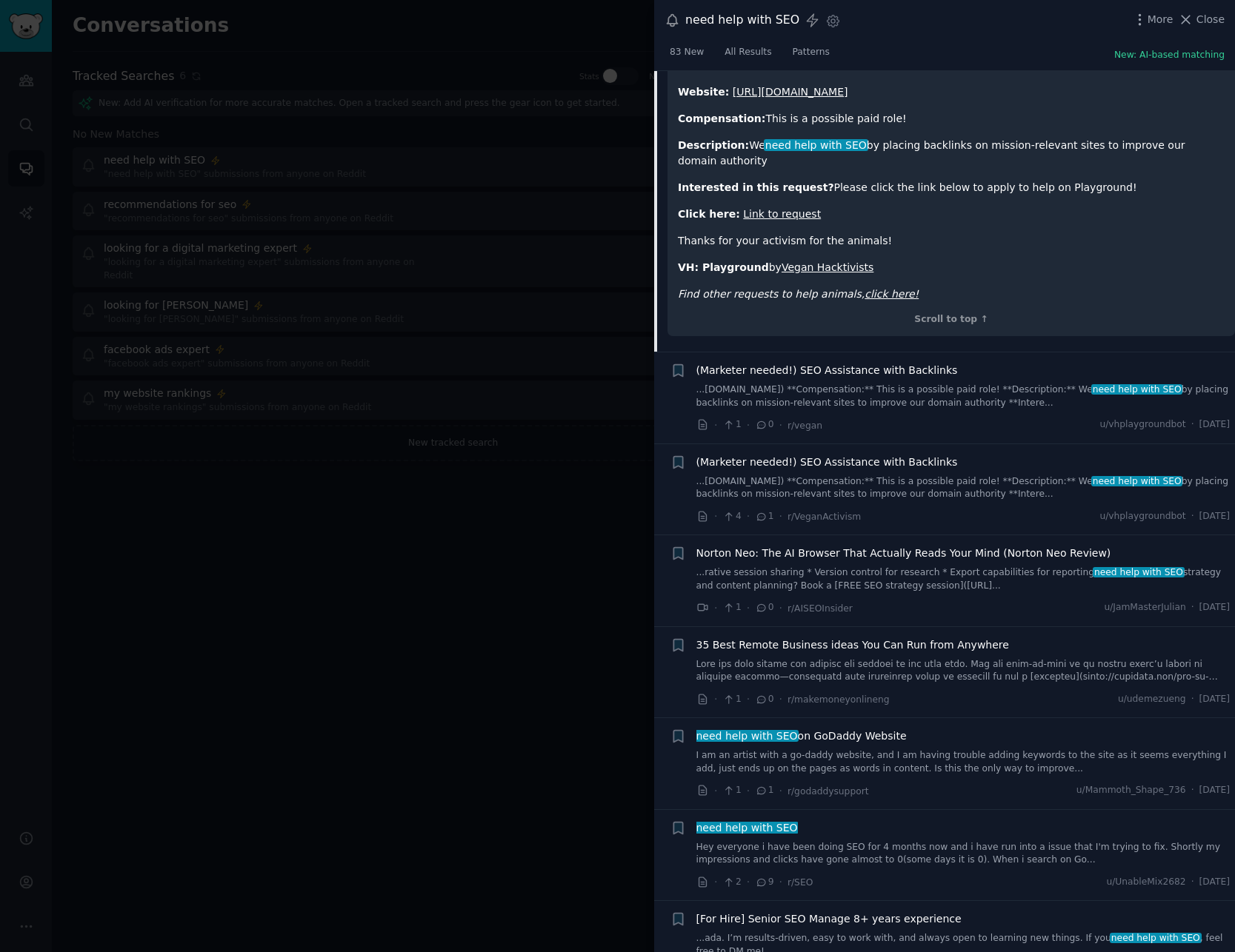
scroll to position [277, 0]
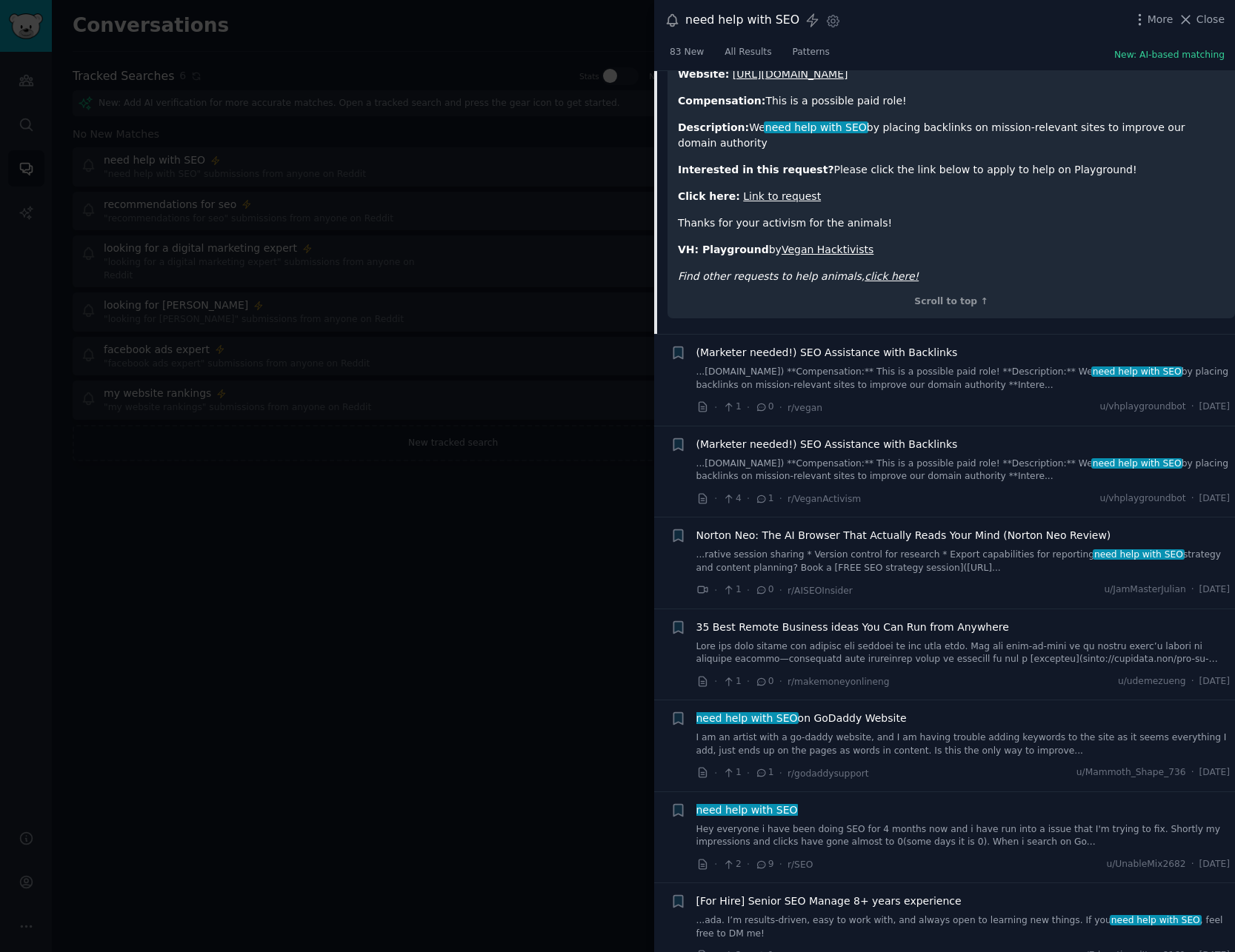
click at [899, 685] on link "I am an artist with a go-daddy website, and I am having trouble adding keywords…" at bounding box center [964, 745] width 534 height 26
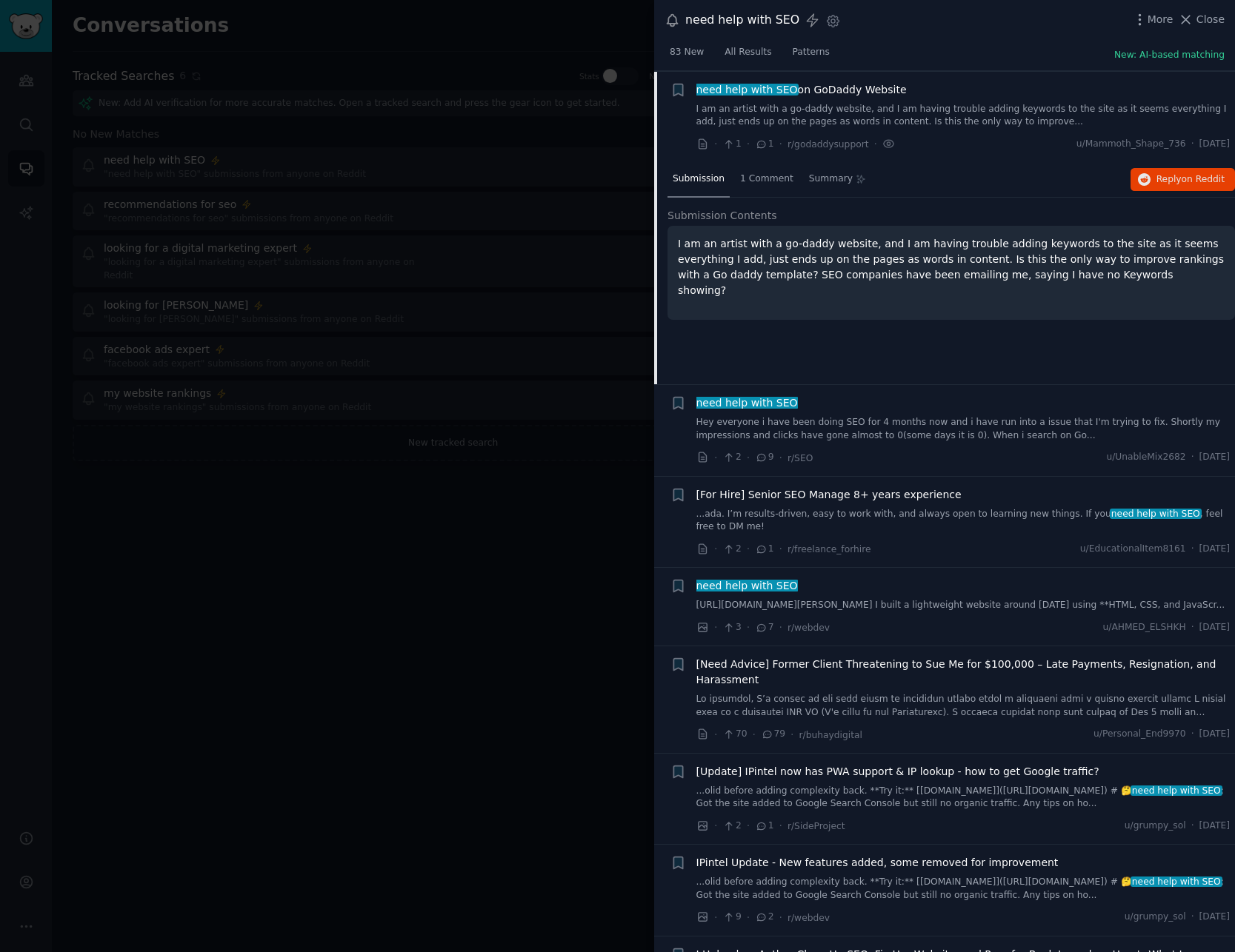
scroll to position [481, 0]
click at [1156, 179] on span "Reply on Reddit" at bounding box center [1191, 179] width 69 height 13
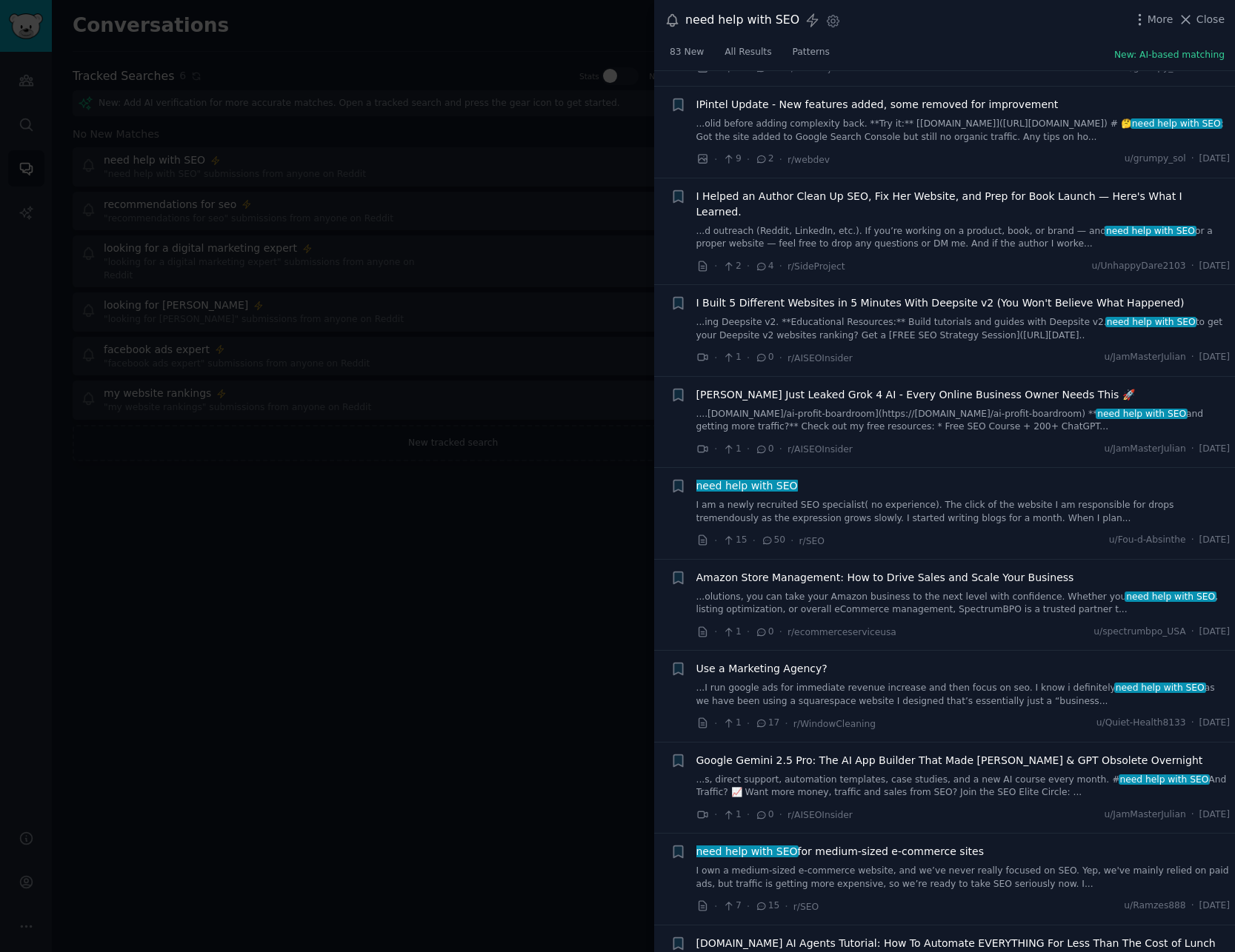
scroll to position [1240, 0]
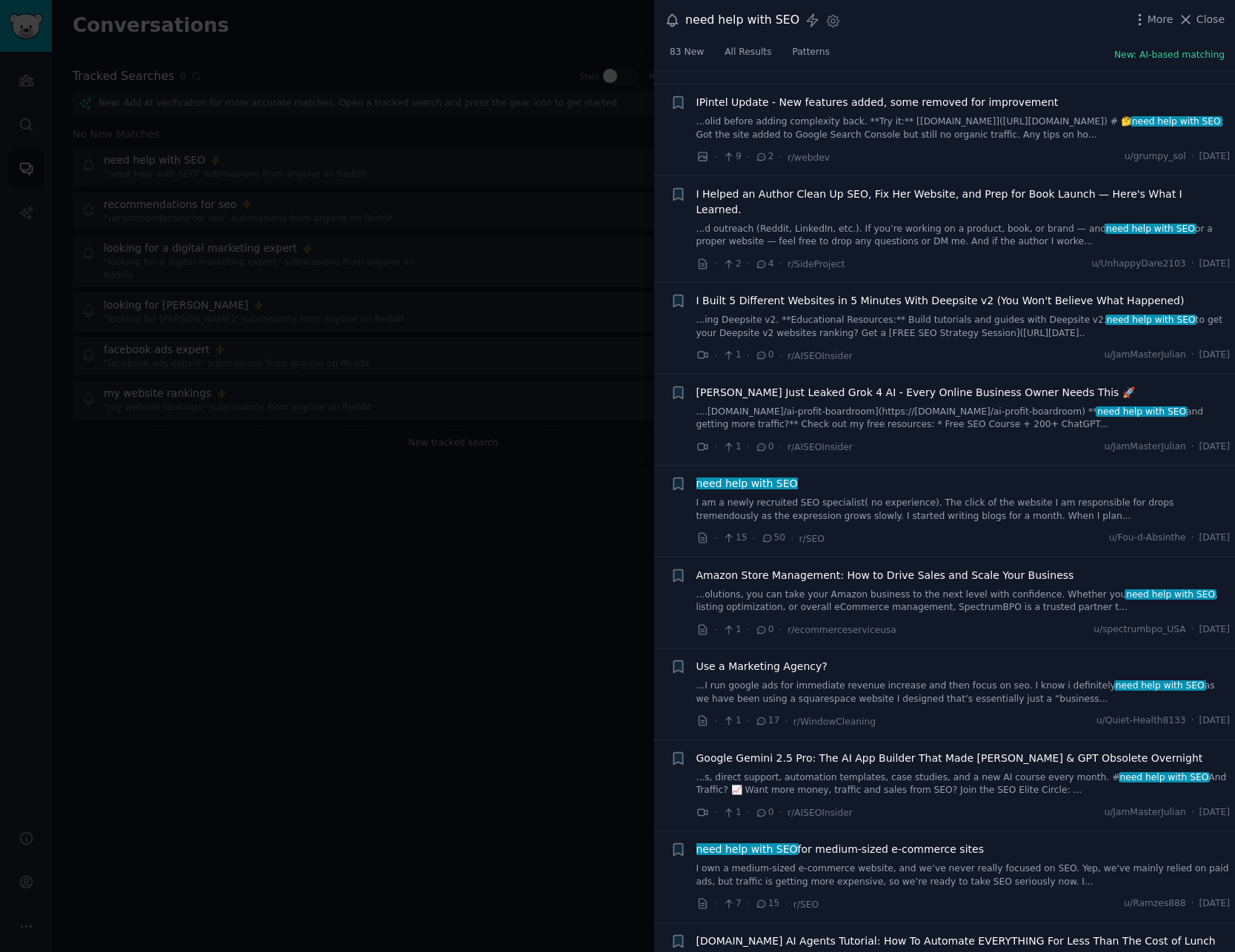
click at [486, 516] on div at bounding box center [617, 476] width 1235 height 952
